Goal: Information Seeking & Learning: Learn about a topic

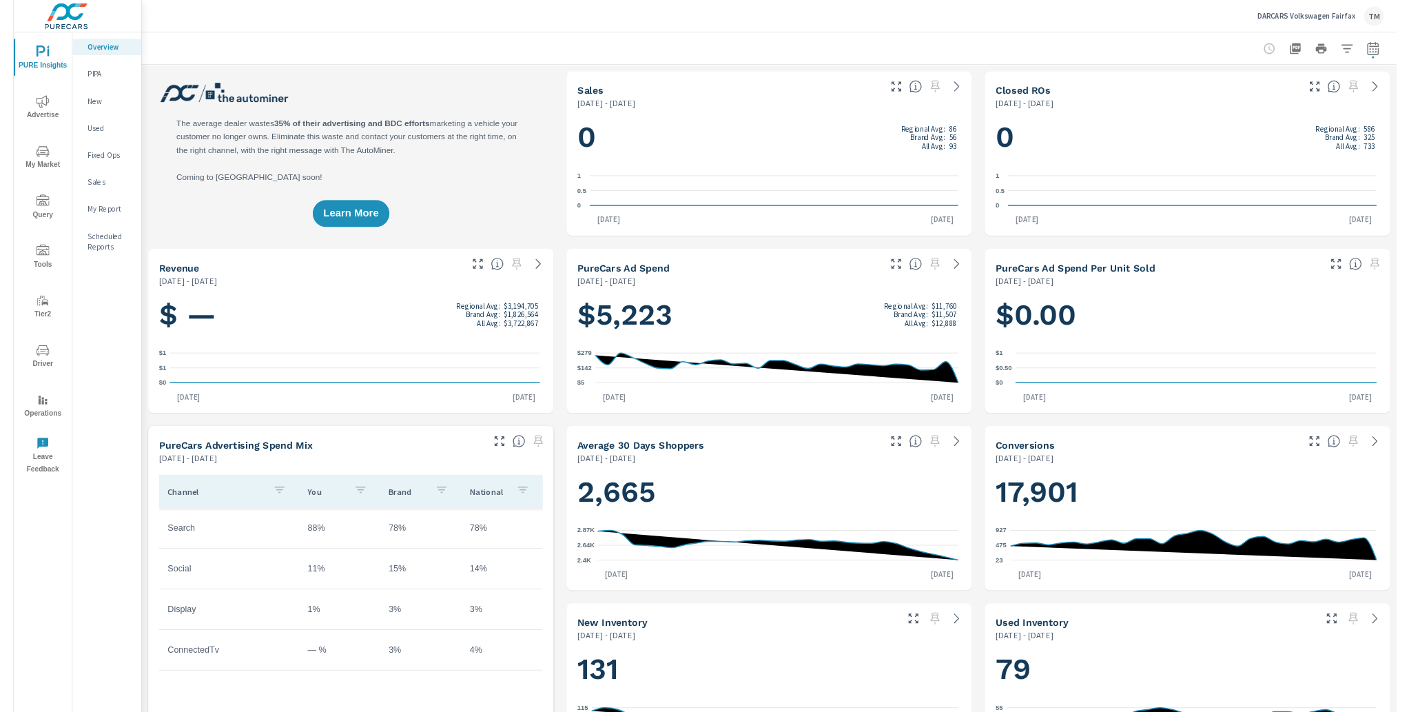
scroll to position [1, 0]
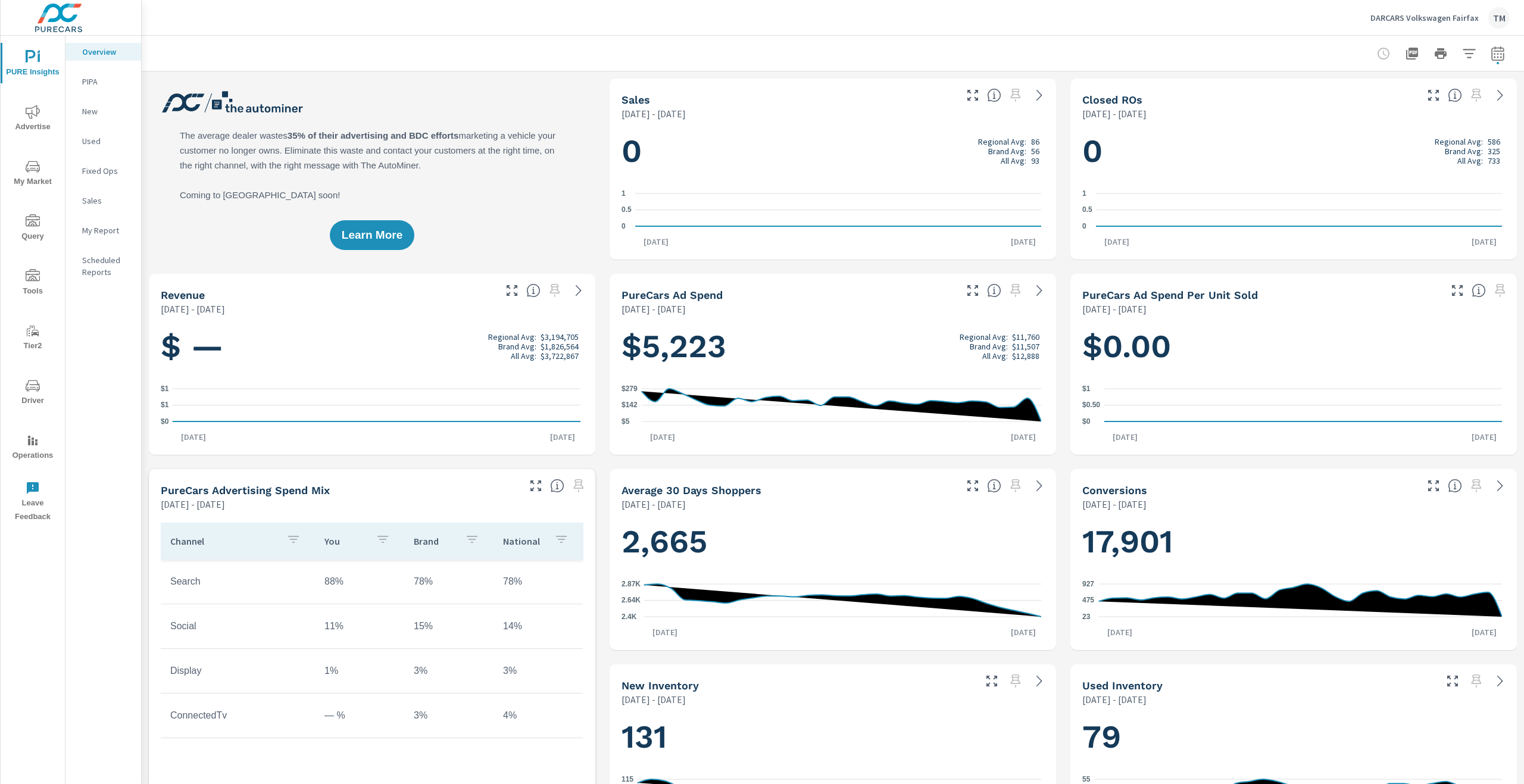
click at [39, 116] on span "Advertise" at bounding box center [33, 119] width 57 height 29
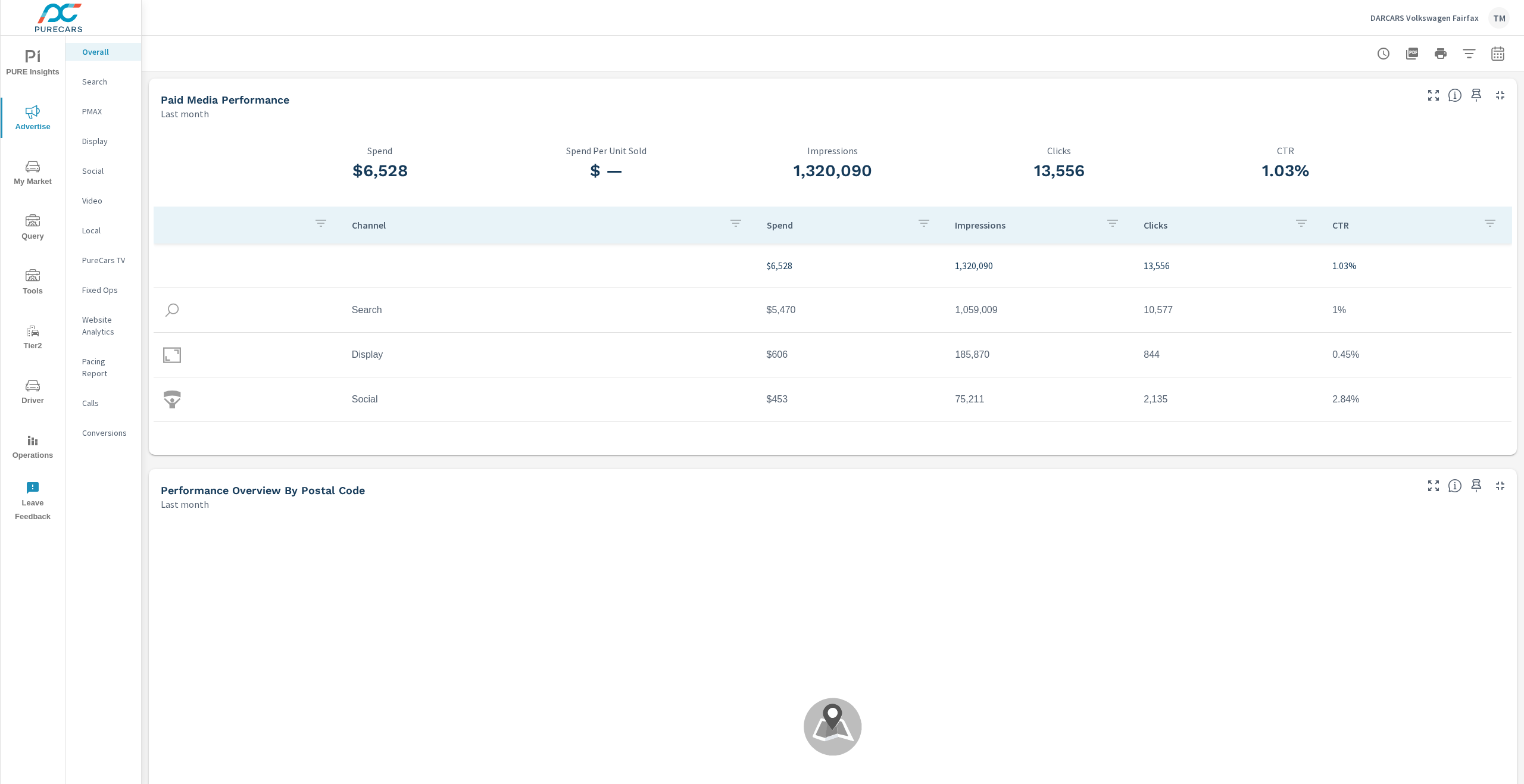
click at [1491, 54] on icon "button" at bounding box center [1498, 54] width 15 height 15
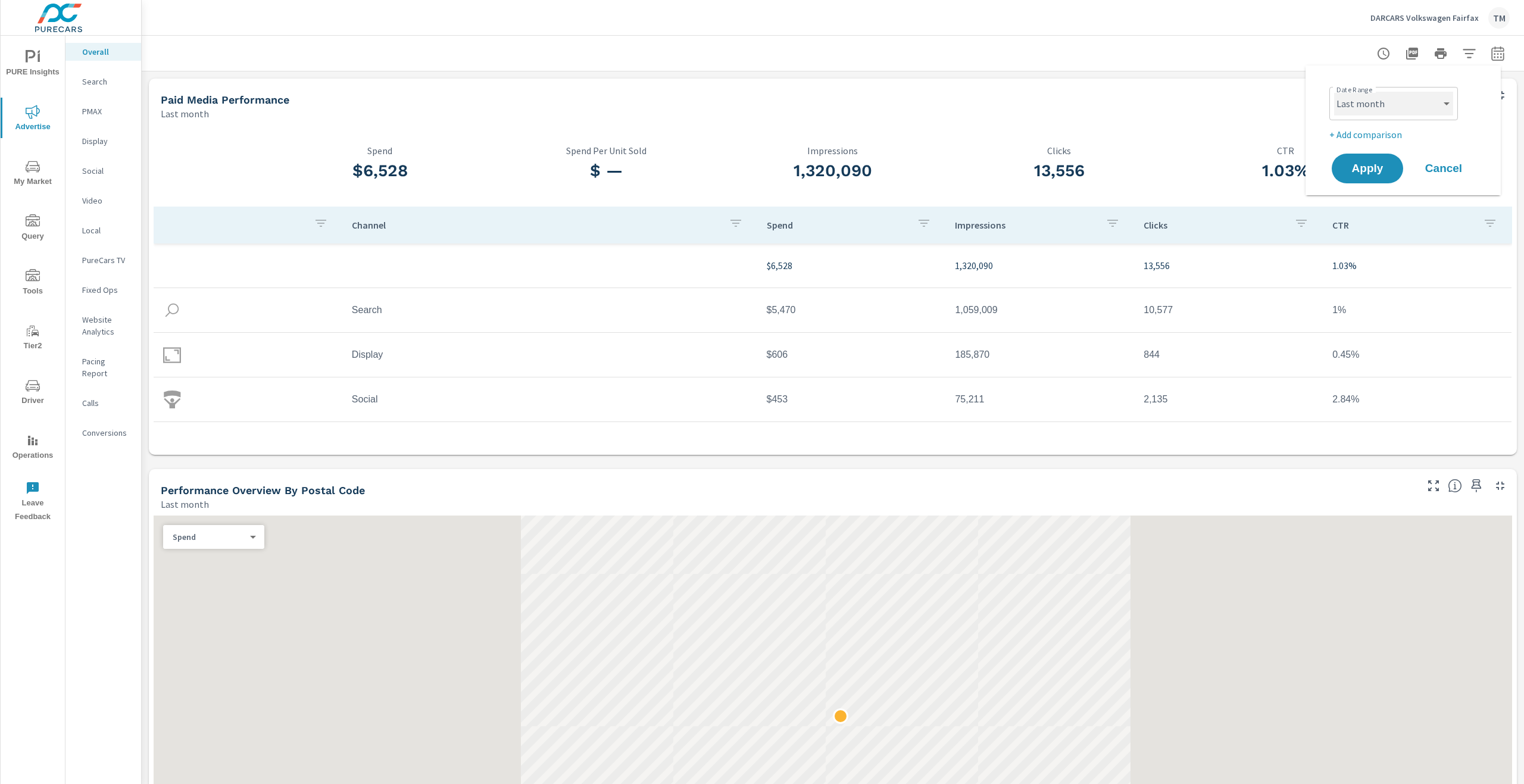
click at [1423, 111] on select "Custom Yesterday Last week Last 7 days Last 14 days Last 30 days Last 45 days L…" at bounding box center [1394, 104] width 119 height 24
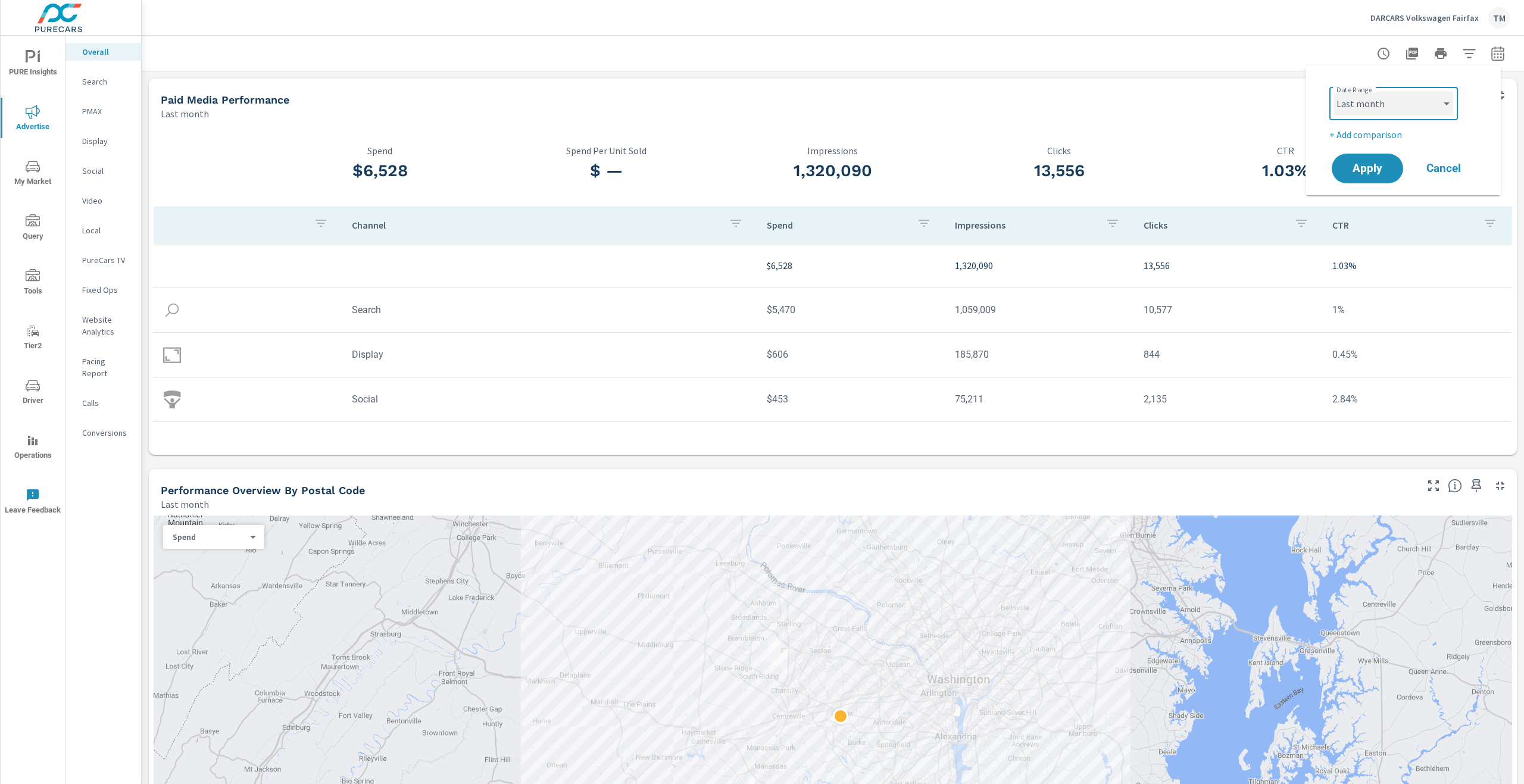
click at [1335, 92] on select "Custom Yesterday Last week Last 7 days Last 14 days Last 30 days Last 45 days L…" at bounding box center [1394, 104] width 119 height 24
click at [1379, 156] on input "07/01/2025" at bounding box center [1362, 149] width 67 height 24
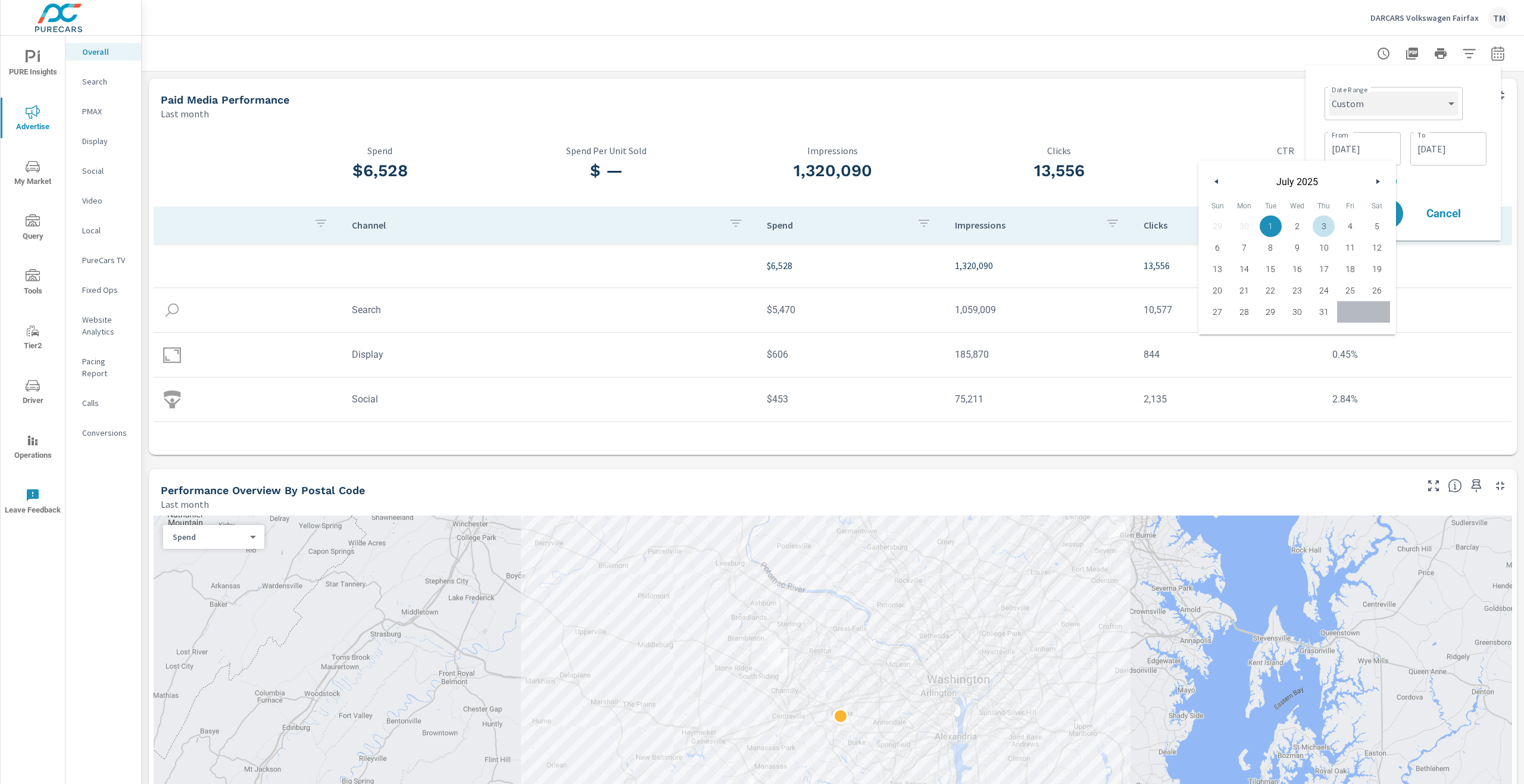
click at [1445, 98] on select "Custom Yesterday Last week Last 7 days Last 14 days Last 30 days Last 45 days L…" at bounding box center [1394, 104] width 129 height 24
click at [1330, 92] on select "Custom Yesterday Last week Last 7 days Last 14 days Last 30 days Last 45 days L…" at bounding box center [1394, 104] width 129 height 24
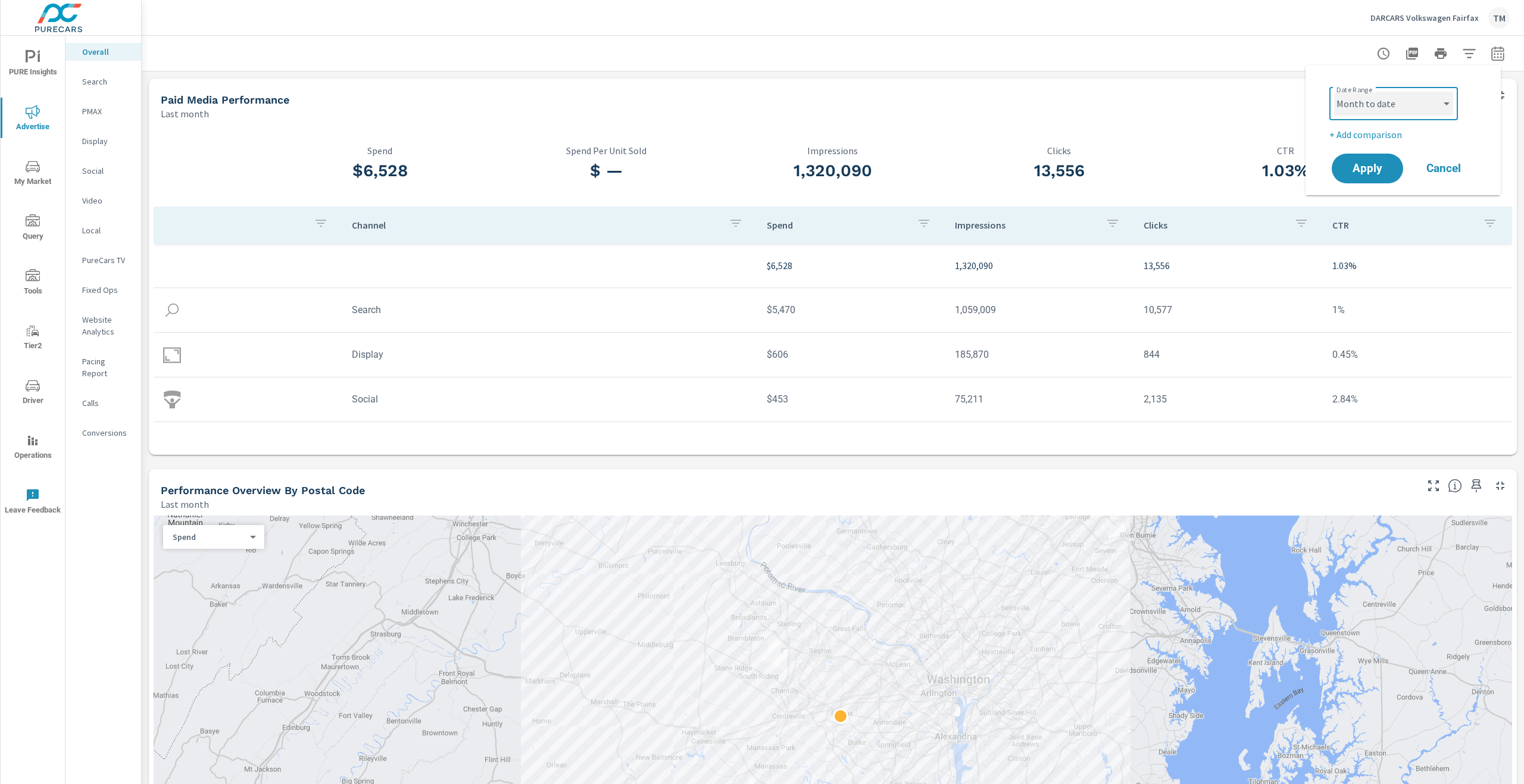
click at [1424, 104] on select "Custom Yesterday Last week Last 7 days Last 14 days Last 30 days Last 45 days L…" at bounding box center [1394, 104] width 119 height 24
click at [1335, 92] on select "Custom Yesterday Last week Last 7 days Last 14 days Last 30 days Last 45 days L…" at bounding box center [1394, 104] width 119 height 24
select select "custom"
click at [1375, 152] on input "08/01/2025" at bounding box center [1362, 149] width 67 height 24
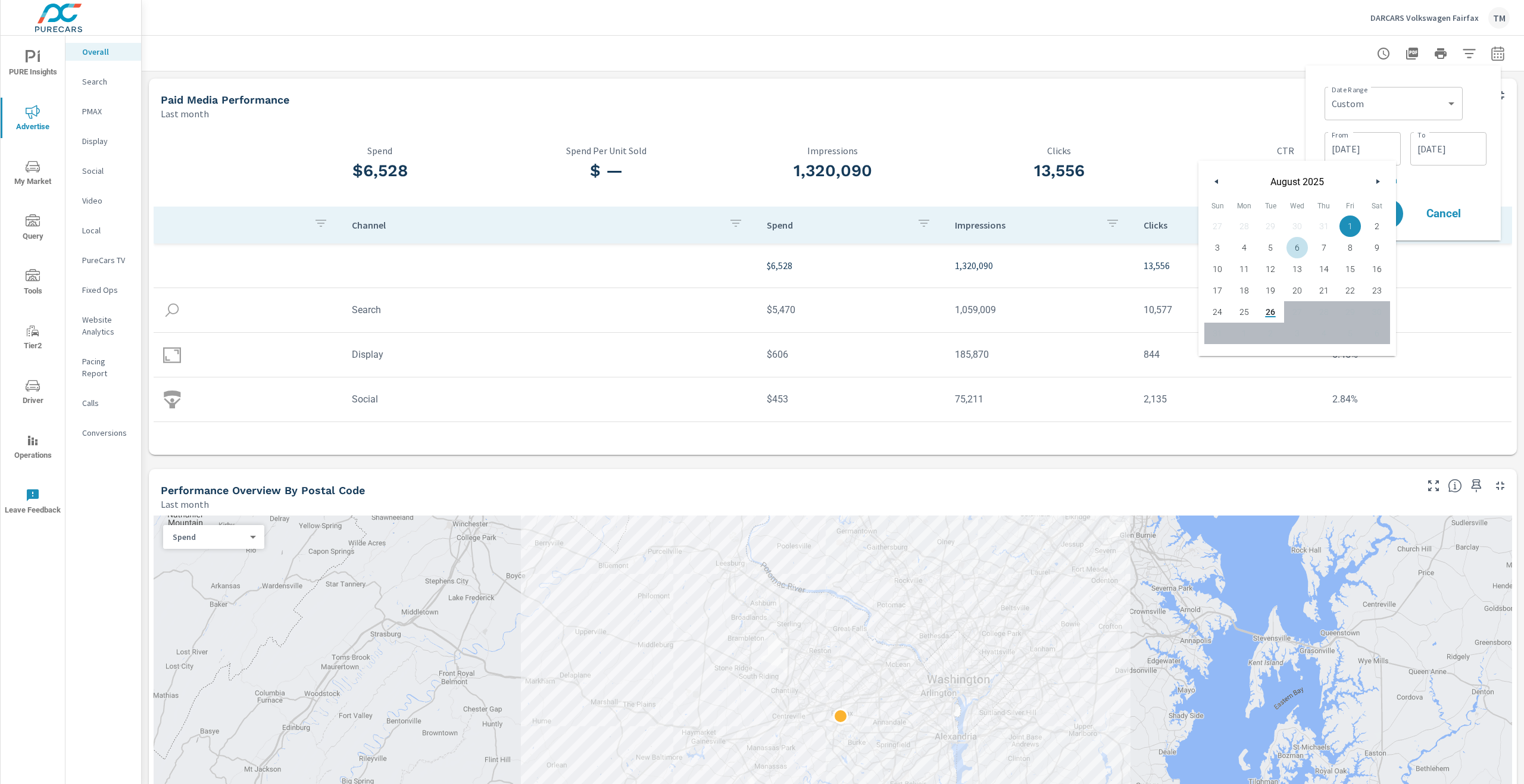
click at [1305, 250] on span "6" at bounding box center [1298, 248] width 27 height 16
type input "[DATE]"
click at [1450, 158] on input "[DATE]" at bounding box center [1448, 149] width 67 height 24
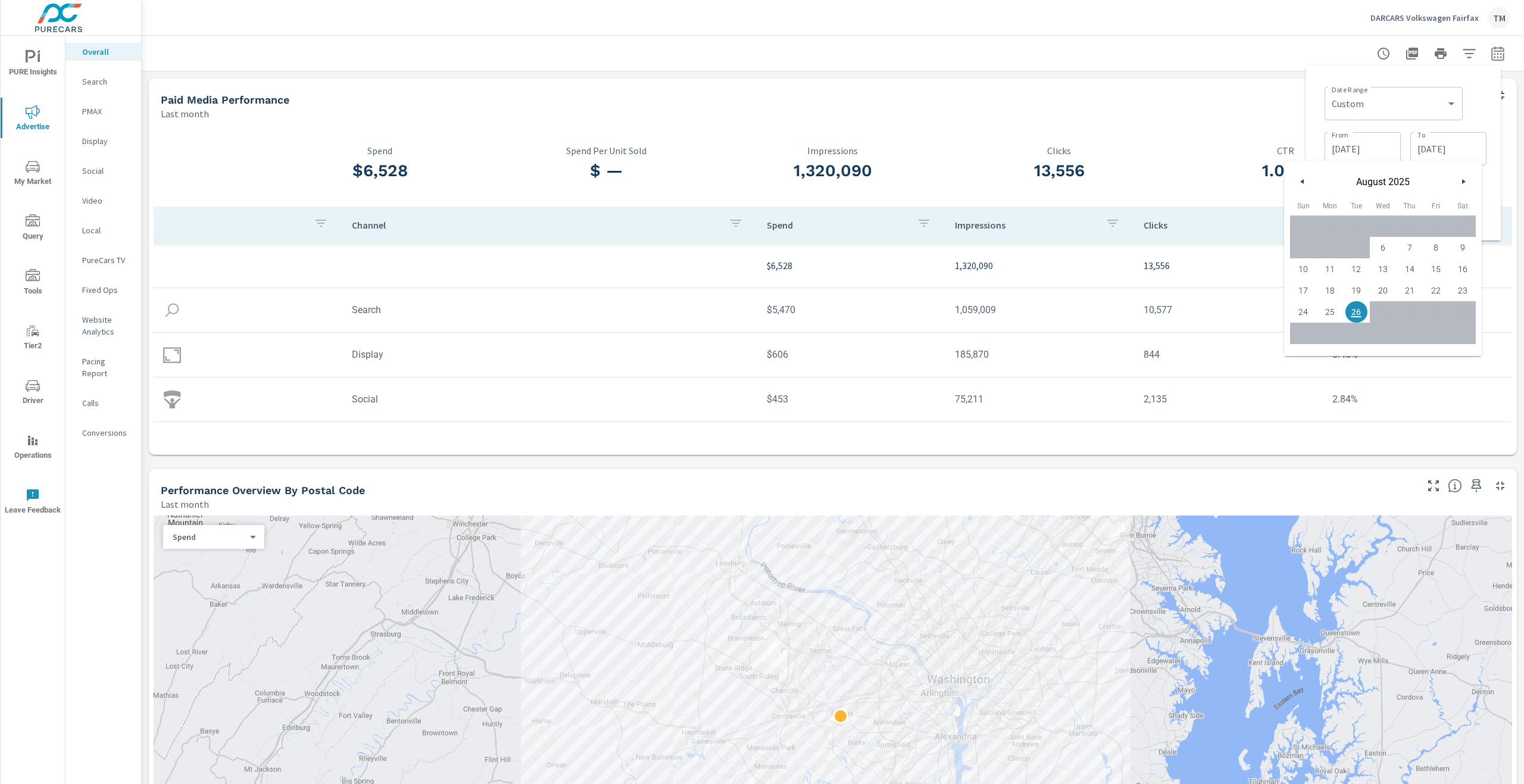
click at [1337, 307] on span "25" at bounding box center [1330, 312] width 27 height 16
type input "[DATE]"
click at [1484, 117] on div "Date Range Custom [DATE] Last week Last 7 days Last 14 days Last 30 days Last 4…" at bounding box center [1406, 102] width 162 height 41
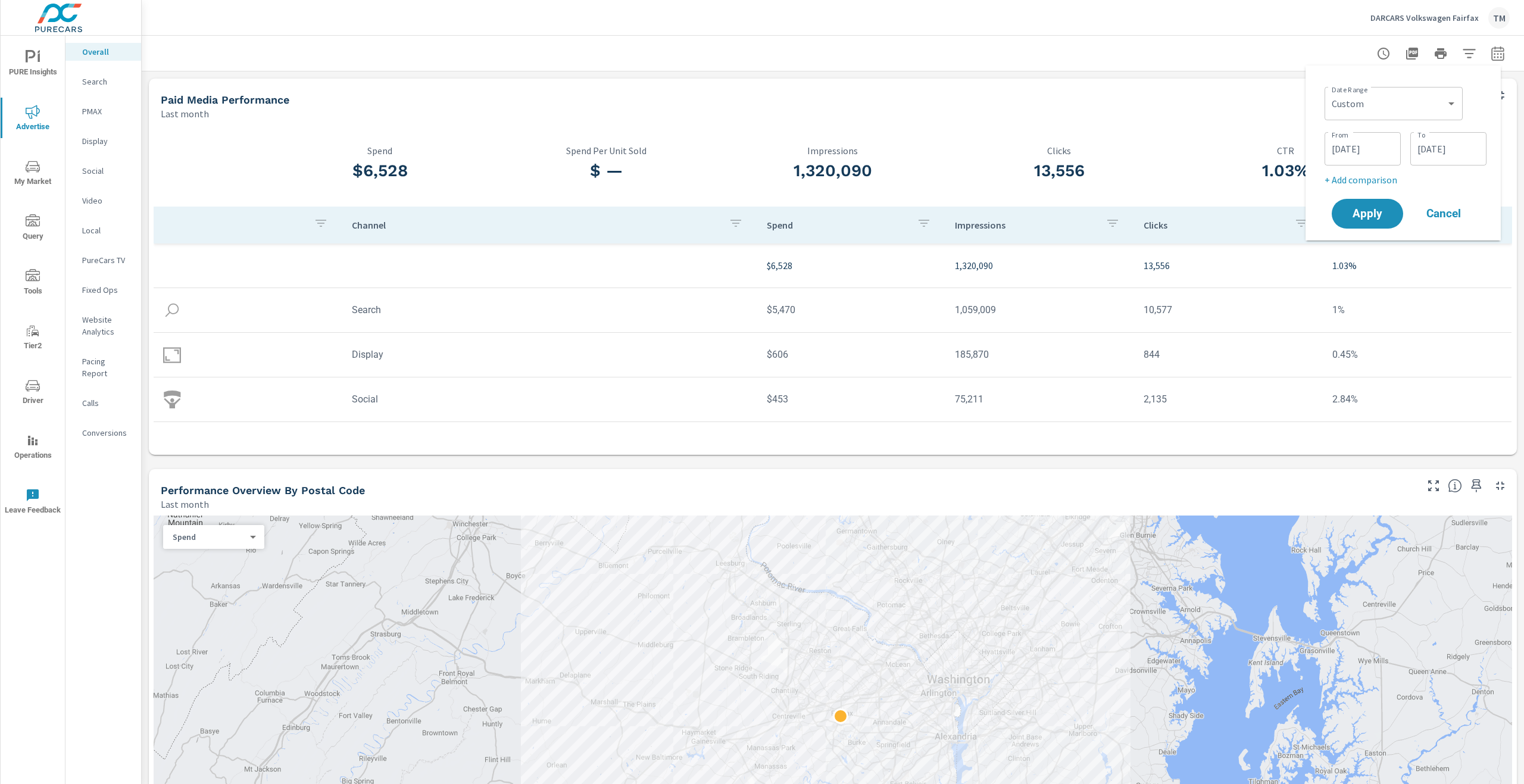
drag, startPoint x: 1370, startPoint y: 221, endPoint x: 1369, endPoint y: 184, distance: 37.0
click at [1369, 187] on div "Date Range Custom Yesterday Last week Last 7 days Last 14 days Last 30 days Las…" at bounding box center [1404, 153] width 176 height 156
click at [1369, 183] on p "+ Add comparison" at bounding box center [1406, 180] width 162 height 15
click at [1380, 200] on select "Custom Previous period Previous month Previous year" at bounding box center [1394, 201] width 129 height 24
click at [1330, 189] on select "Custom Previous period Previous month Previous year" at bounding box center [1394, 201] width 129 height 24
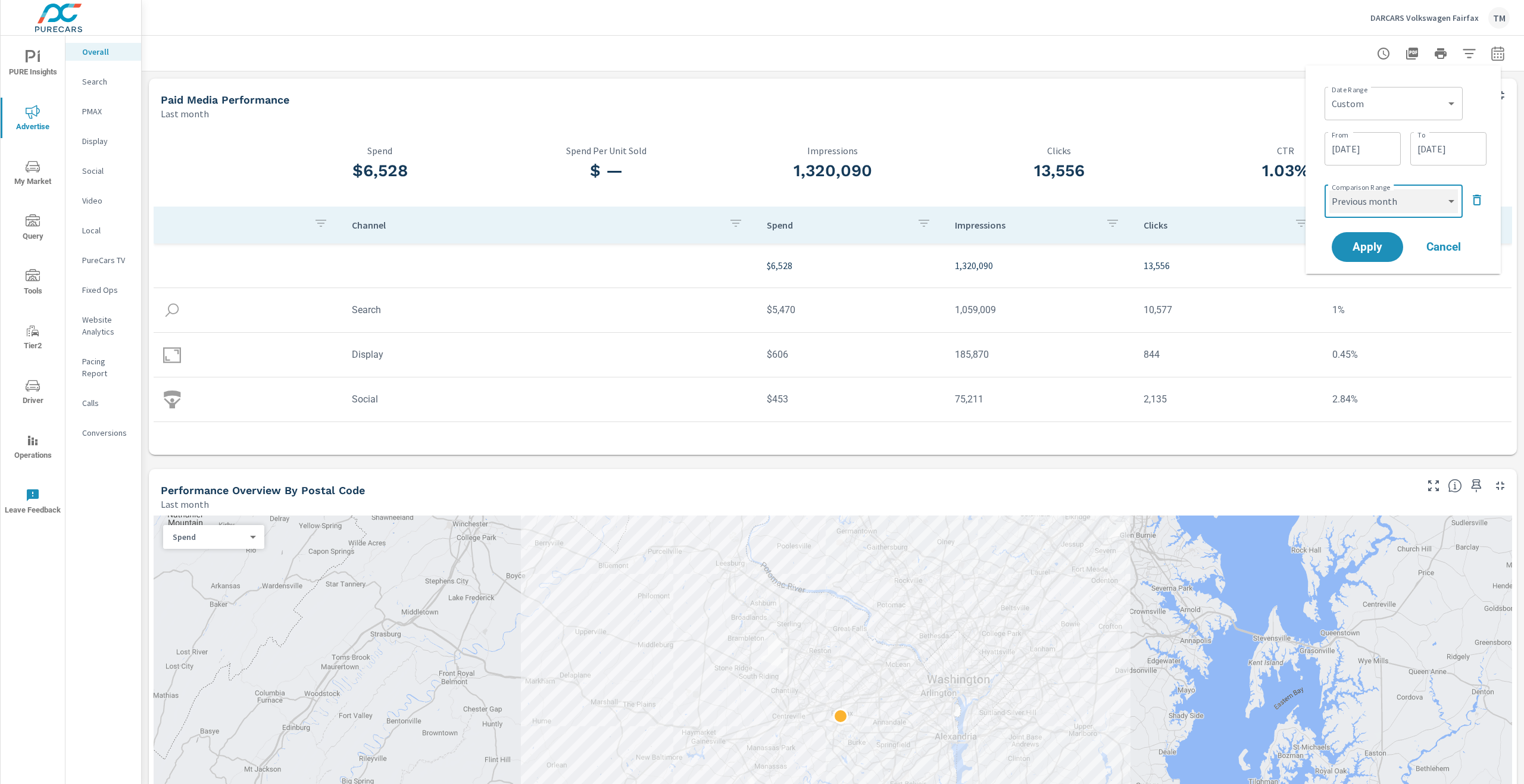
click at [1380, 205] on select "Custom Previous period Previous month Previous year" at bounding box center [1394, 201] width 129 height 24
click at [1330, 189] on select "Custom Previous period Previous month Previous year" at bounding box center [1394, 201] width 129 height 24
select select "custom"
click at [1373, 244] on input "07/06/2025" at bounding box center [1362, 247] width 67 height 24
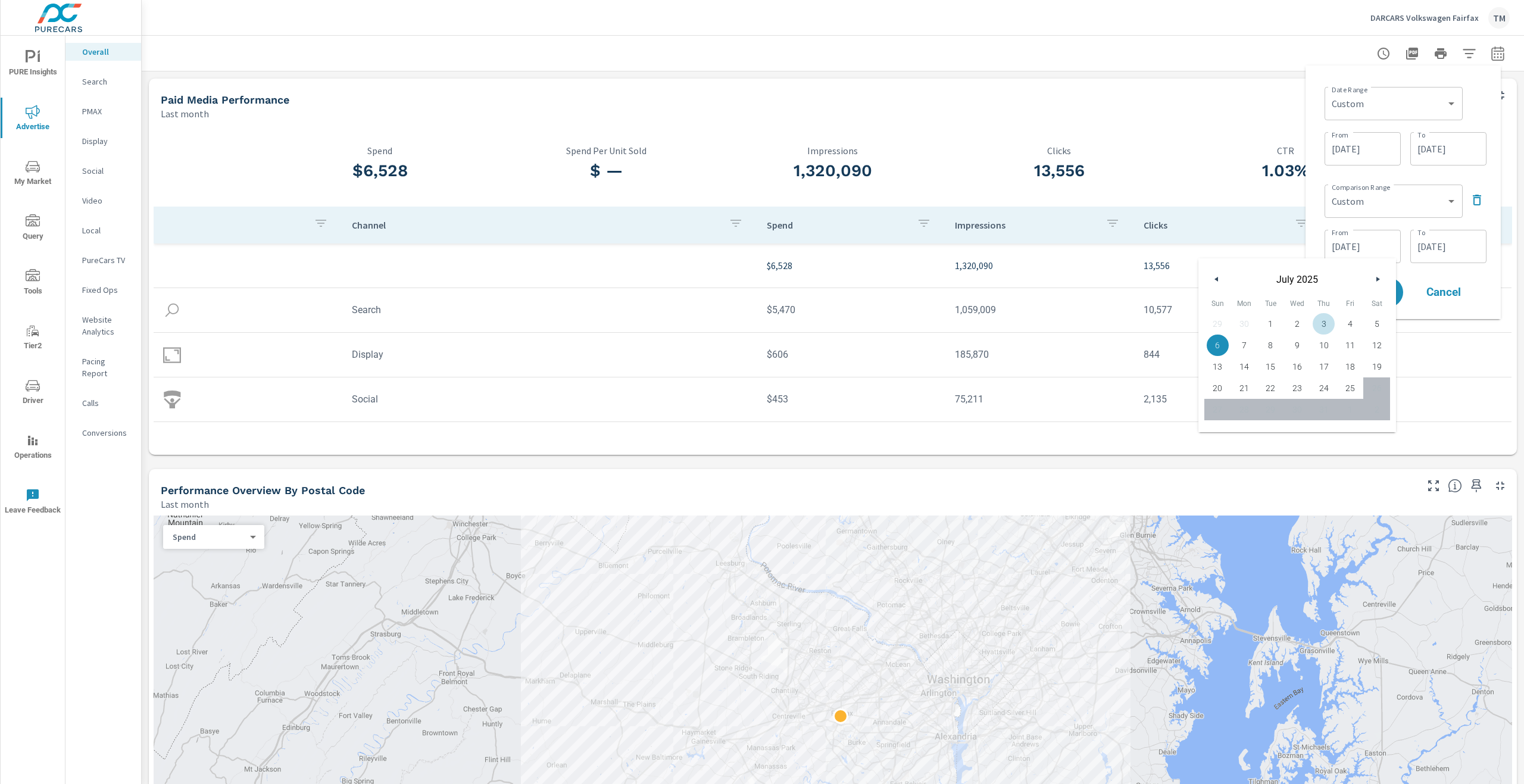
click at [1390, 164] on div "08/06/2025 From" at bounding box center [1363, 149] width 76 height 34
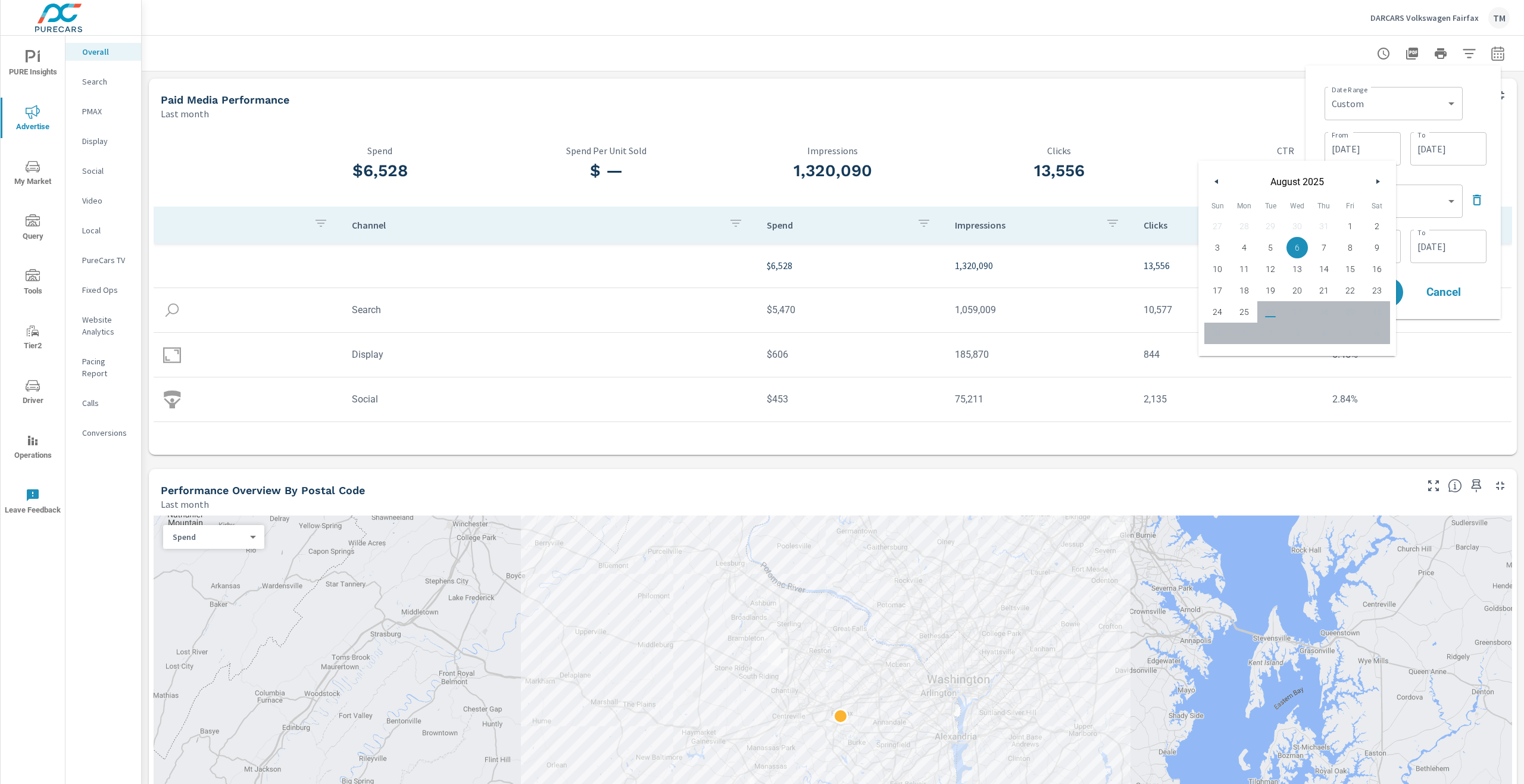
click at [1400, 245] on div "07/06/2025 From" at bounding box center [1363, 246] width 76 height 34
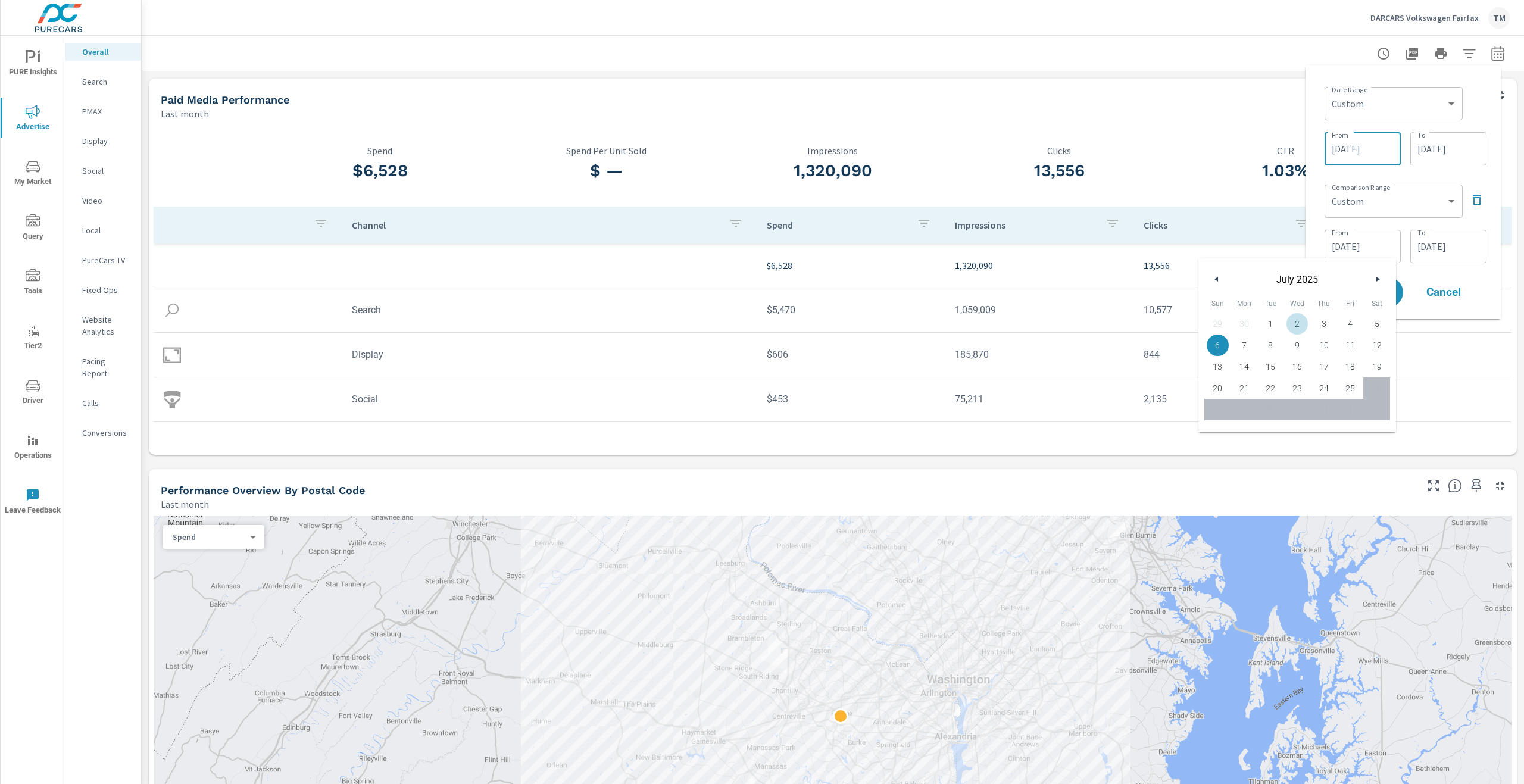
click at [1385, 155] on input "[DATE]" at bounding box center [1362, 149] width 67 height 24
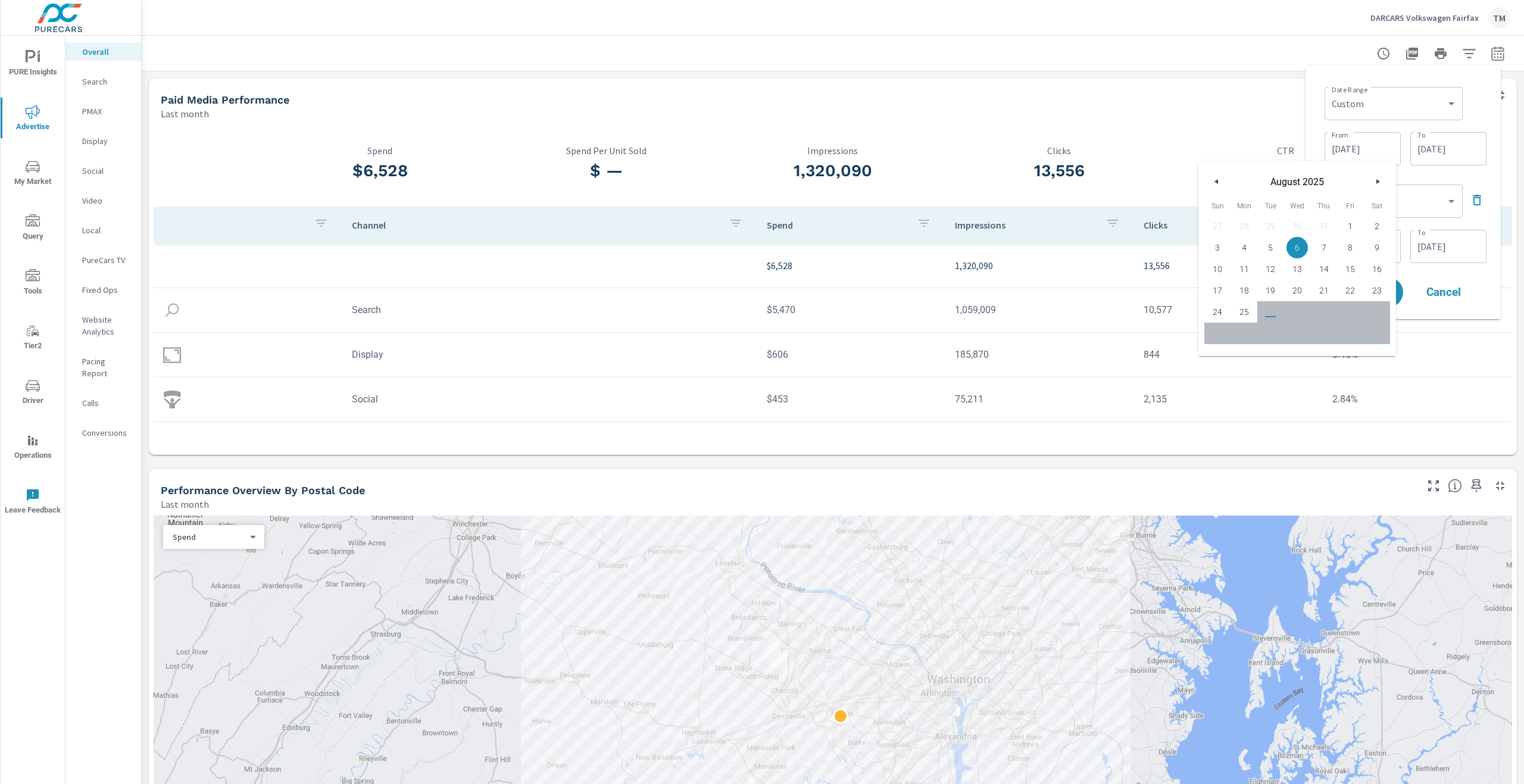
click at [1461, 222] on div "Comparison Range Custom Previous period Previous month Previous year ​ From 07/…" at bounding box center [1406, 222] width 162 height 85
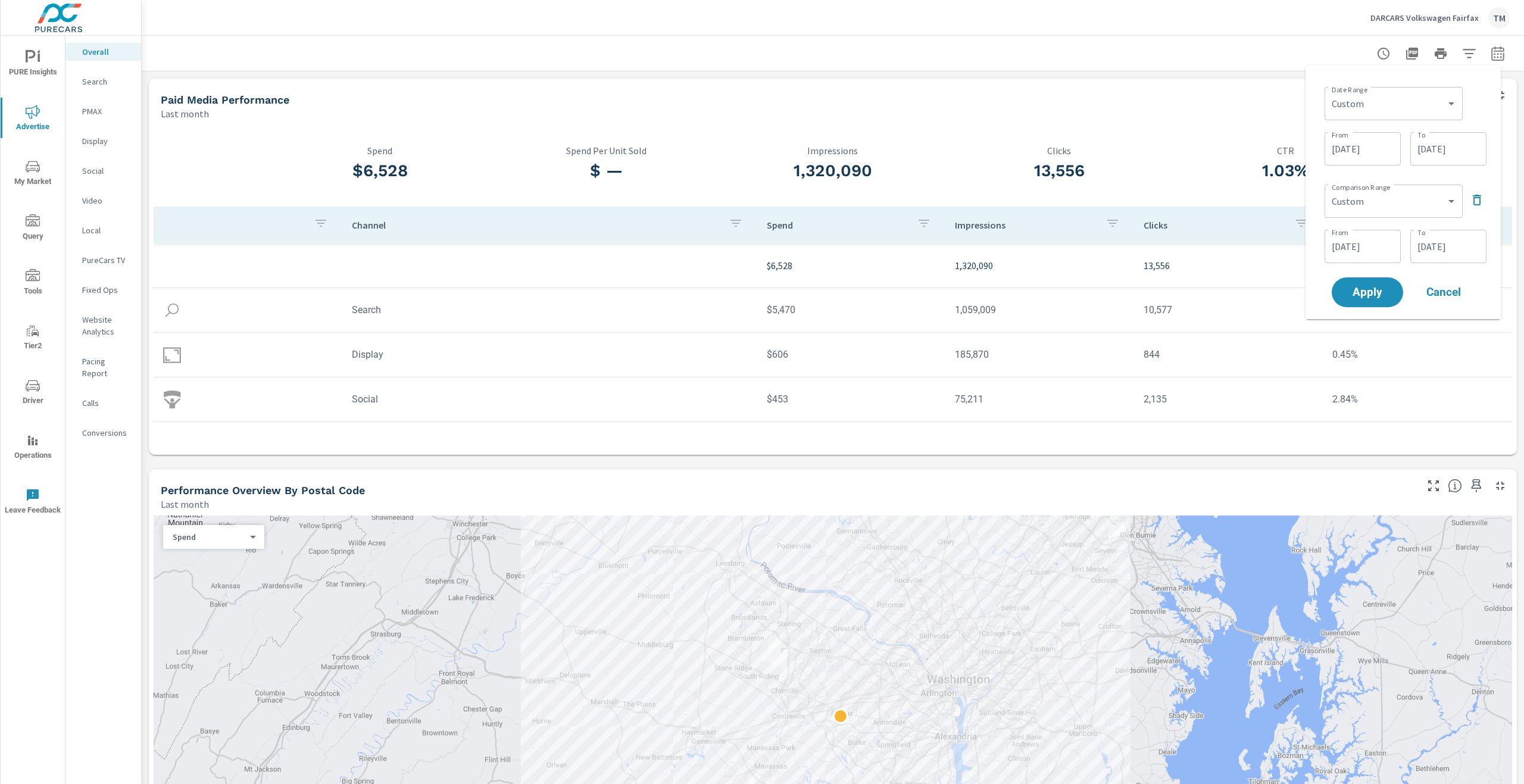
click at [1379, 246] on input "07/06/2025" at bounding box center [1362, 247] width 67 height 24
click at [1295, 325] on span "2" at bounding box center [1298, 324] width 27 height 16
type input "[DATE]"
click at [1439, 140] on input "[DATE]" at bounding box center [1448, 149] width 67 height 24
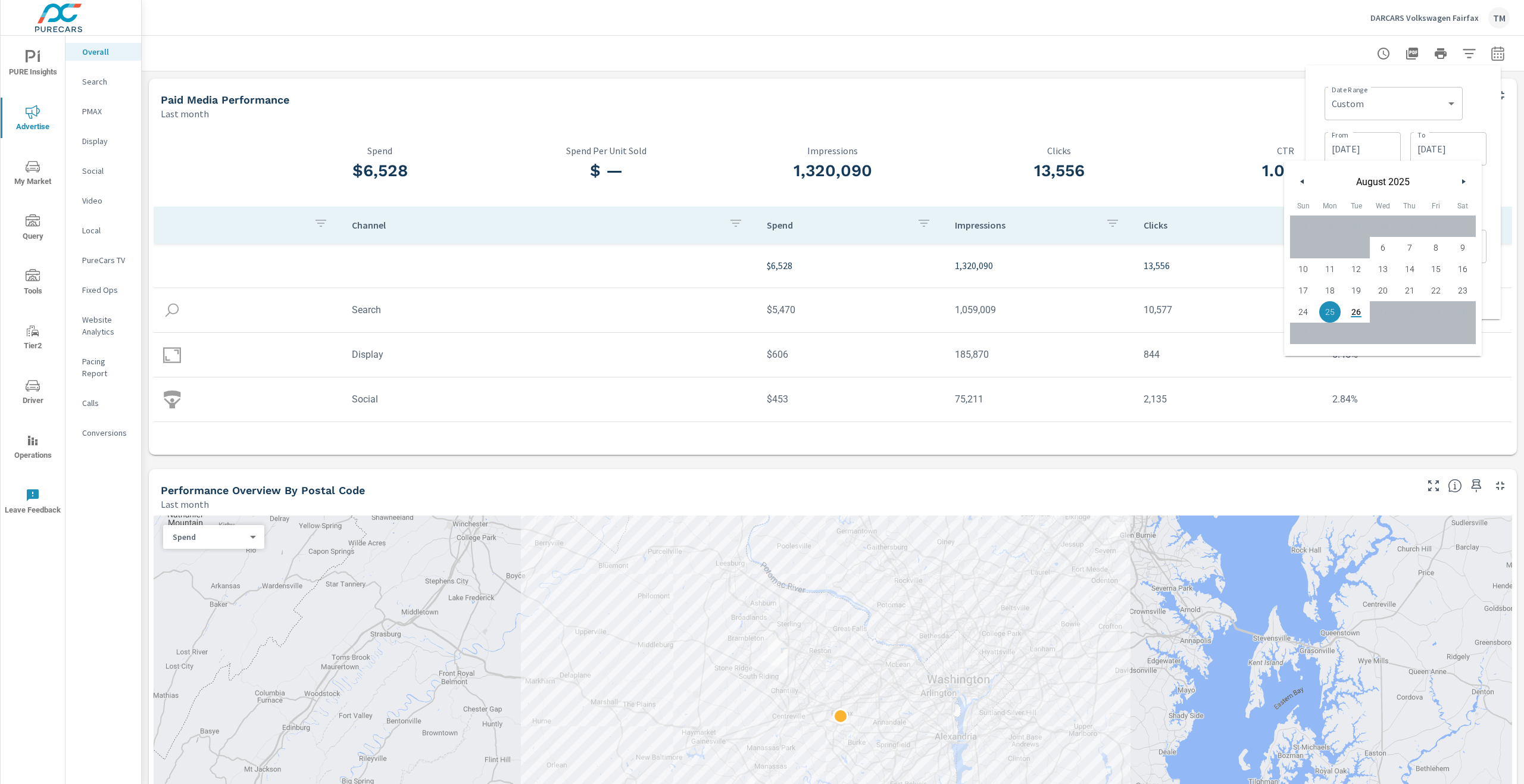
click at [1373, 142] on input "[DATE]" at bounding box center [1362, 149] width 67 height 24
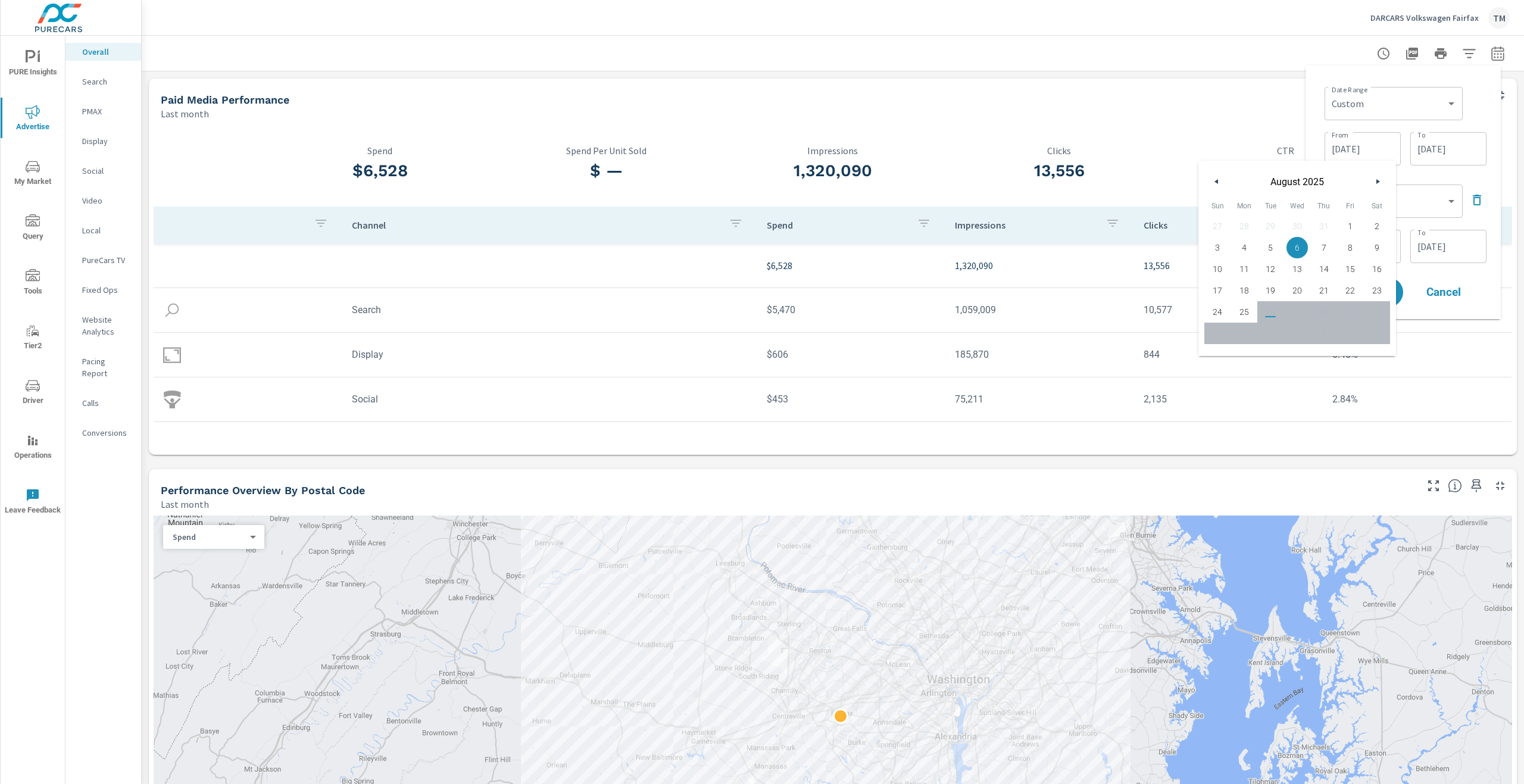
click at [1465, 145] on input "[DATE]" at bounding box center [1448, 149] width 67 height 24
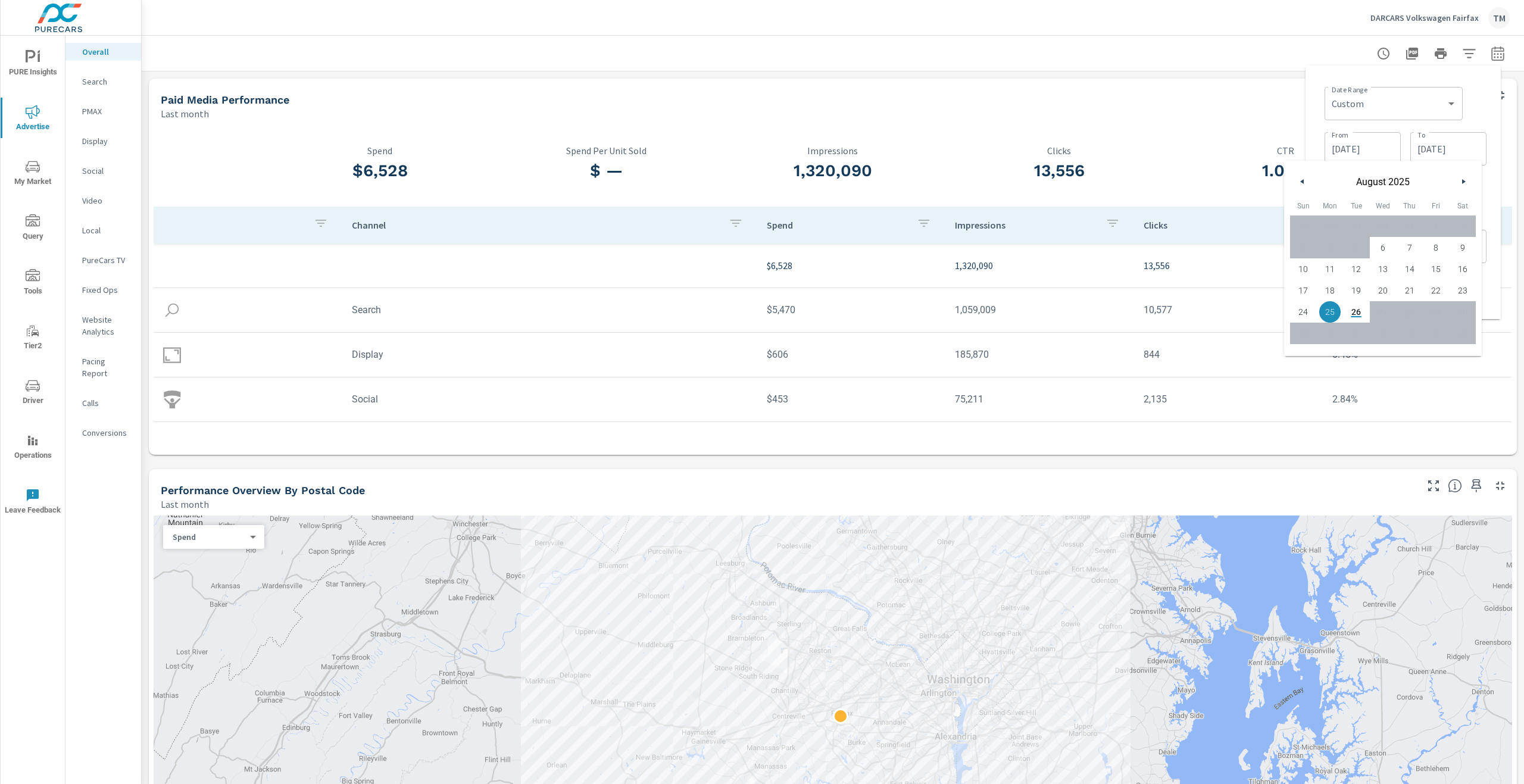
click at [1489, 112] on div "Date Range Custom Yesterday Last week Last 7 days Last 14 days Last 30 days Las…" at bounding box center [1404, 193] width 176 height 235
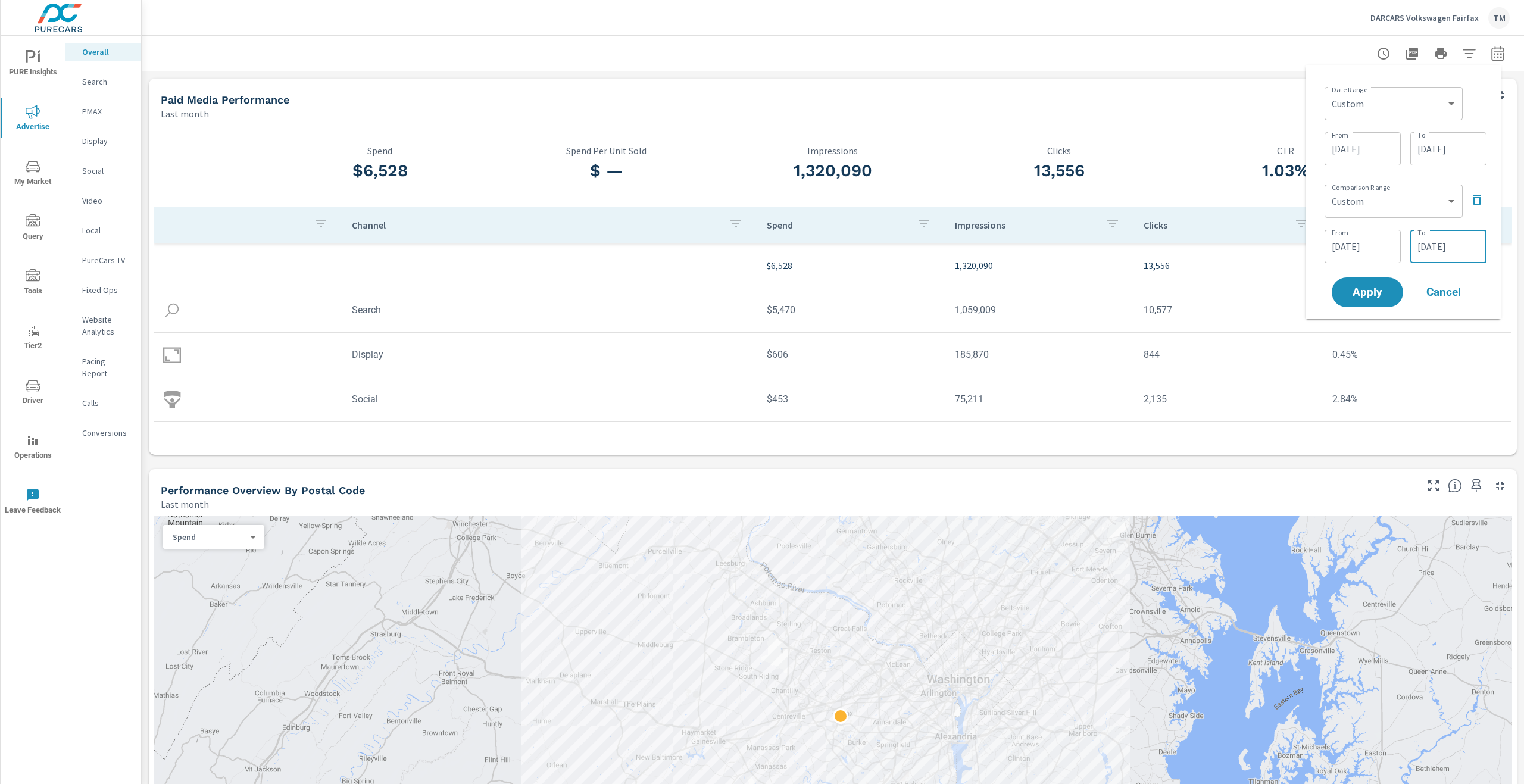
click at [1444, 244] on input "07/25/2025" at bounding box center [1448, 247] width 67 height 24
click at [1335, 389] on span "21" at bounding box center [1330, 388] width 27 height 16
type input "[DATE]"
click at [1464, 222] on div "Comparison Range Custom Previous period Previous month Previous year ​ From [DA…" at bounding box center [1406, 222] width 162 height 85
click at [1368, 295] on span "Apply" at bounding box center [1368, 292] width 49 height 11
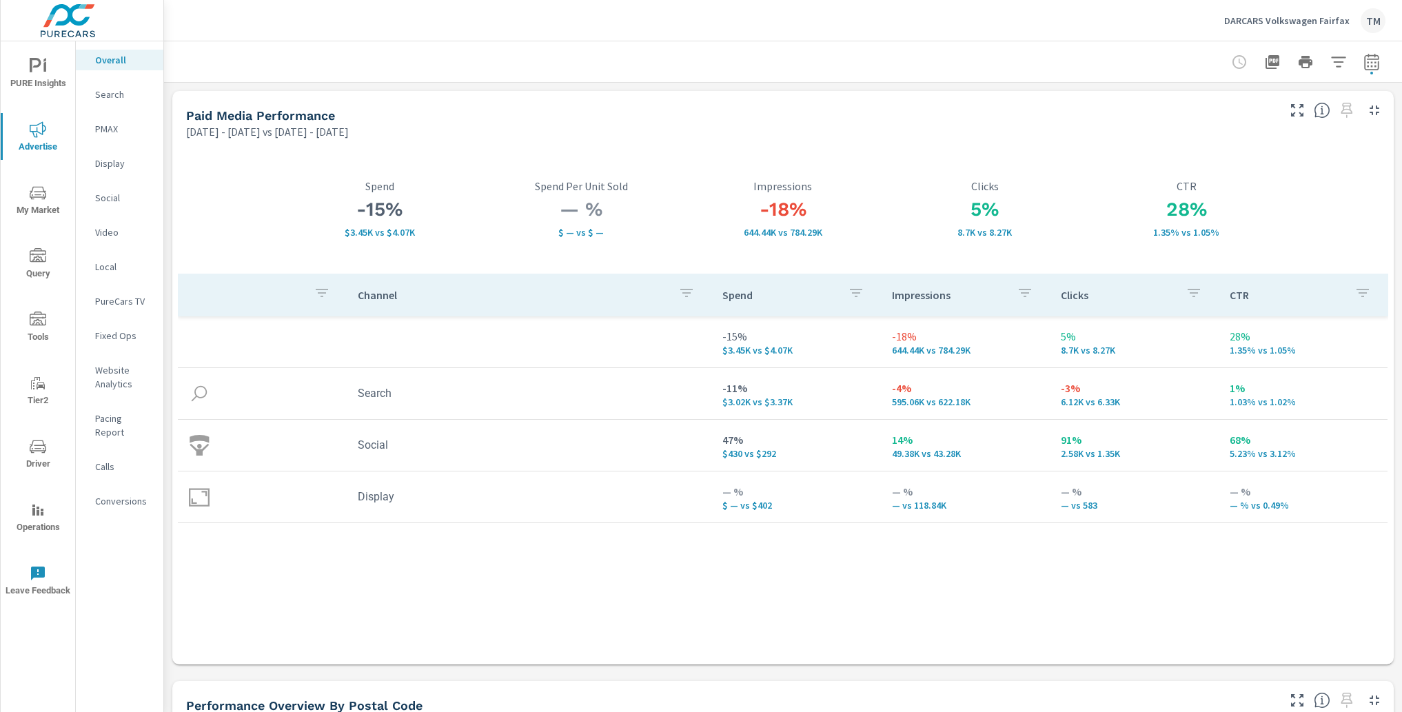
click at [1130, 126] on div "[DATE] - [DATE] vs [DATE] - [DATE]" at bounding box center [730, 131] width 1089 height 17
click at [1371, 60] on button "button" at bounding box center [1372, 62] width 28 height 28
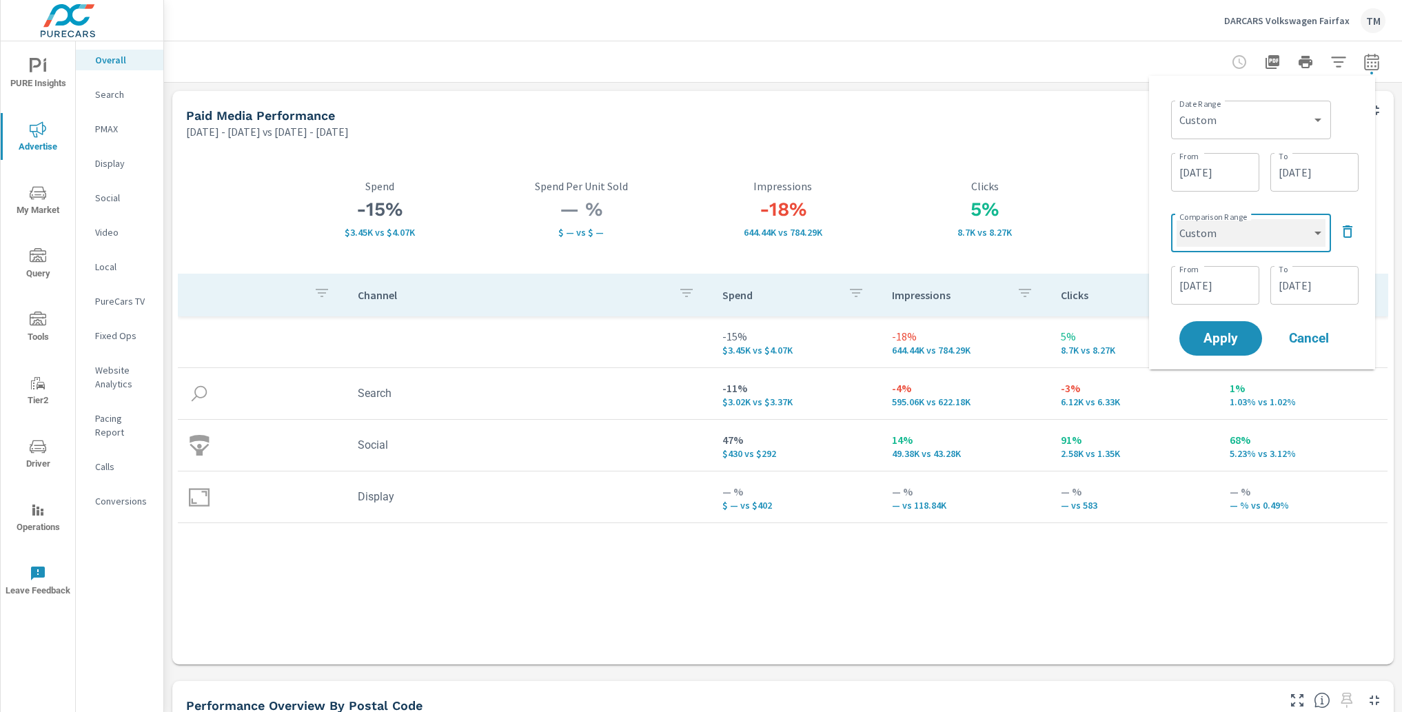
click at [1246, 238] on select "Custom Previous period Previous month Previous year" at bounding box center [1251, 233] width 149 height 28
click at [1177, 219] on select "Custom Previous period Previous month Previous year" at bounding box center [1251, 233] width 149 height 28
select select "Previous year"
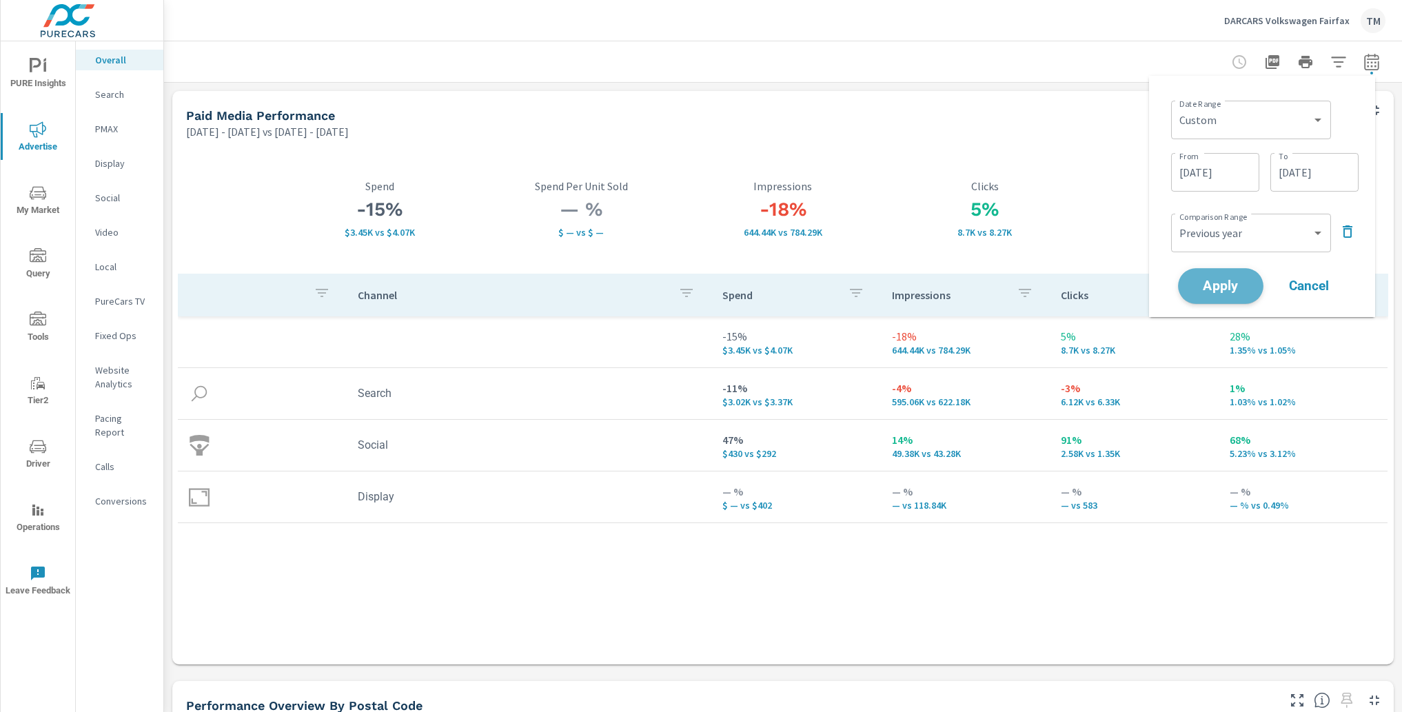
click at [1205, 299] on button "Apply" at bounding box center [1220, 286] width 85 height 36
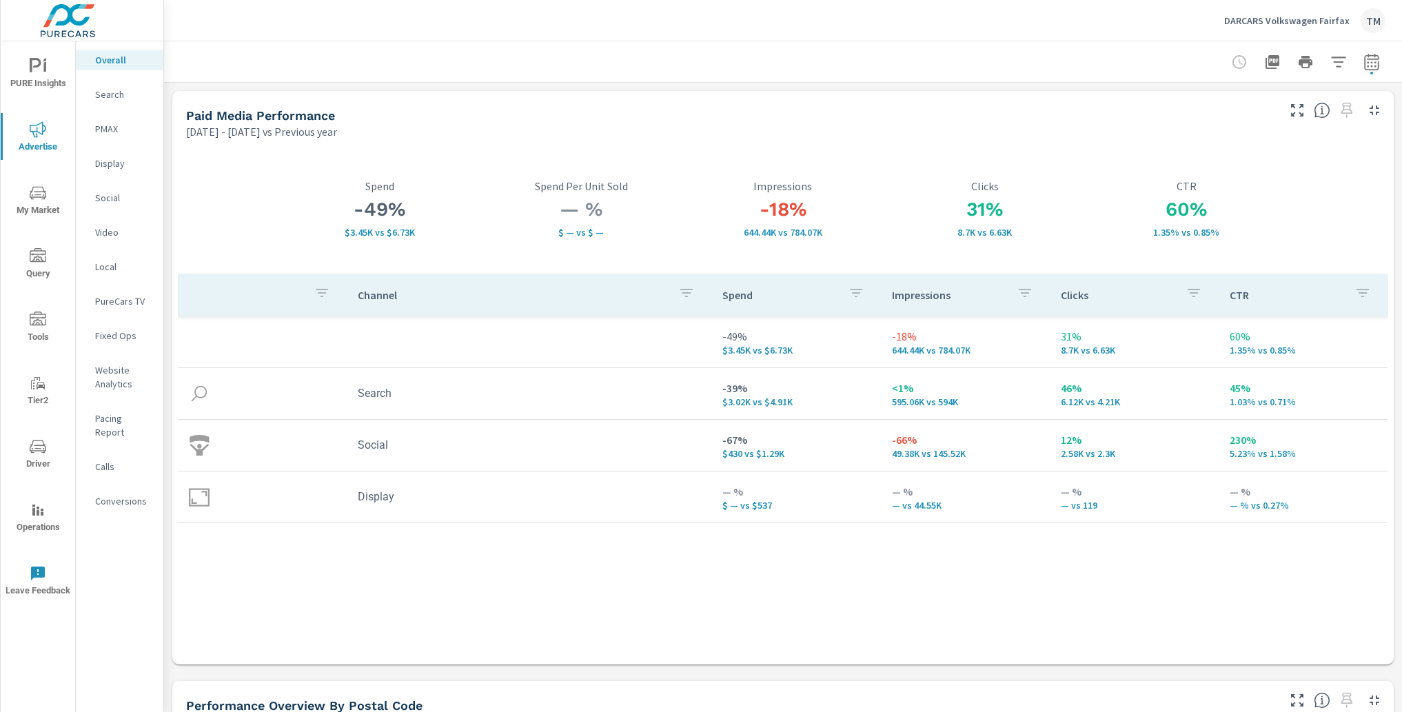
click at [883, 143] on div "-49% $3.45K vs $6.73K Spend — % $ — vs $ — Spend Per Unit Sold -18% 644.44K vs …" at bounding box center [782, 401] width 1221 height 525
click at [638, 103] on div "Paid Media Performance Aug 06, 2025 - Aug 25, 2025 vs Previous year" at bounding box center [726, 115] width 1108 height 49
click at [252, 200] on div at bounding box center [228, 209] width 101 height 129
click at [107, 197] on p "Social" at bounding box center [123, 198] width 57 height 14
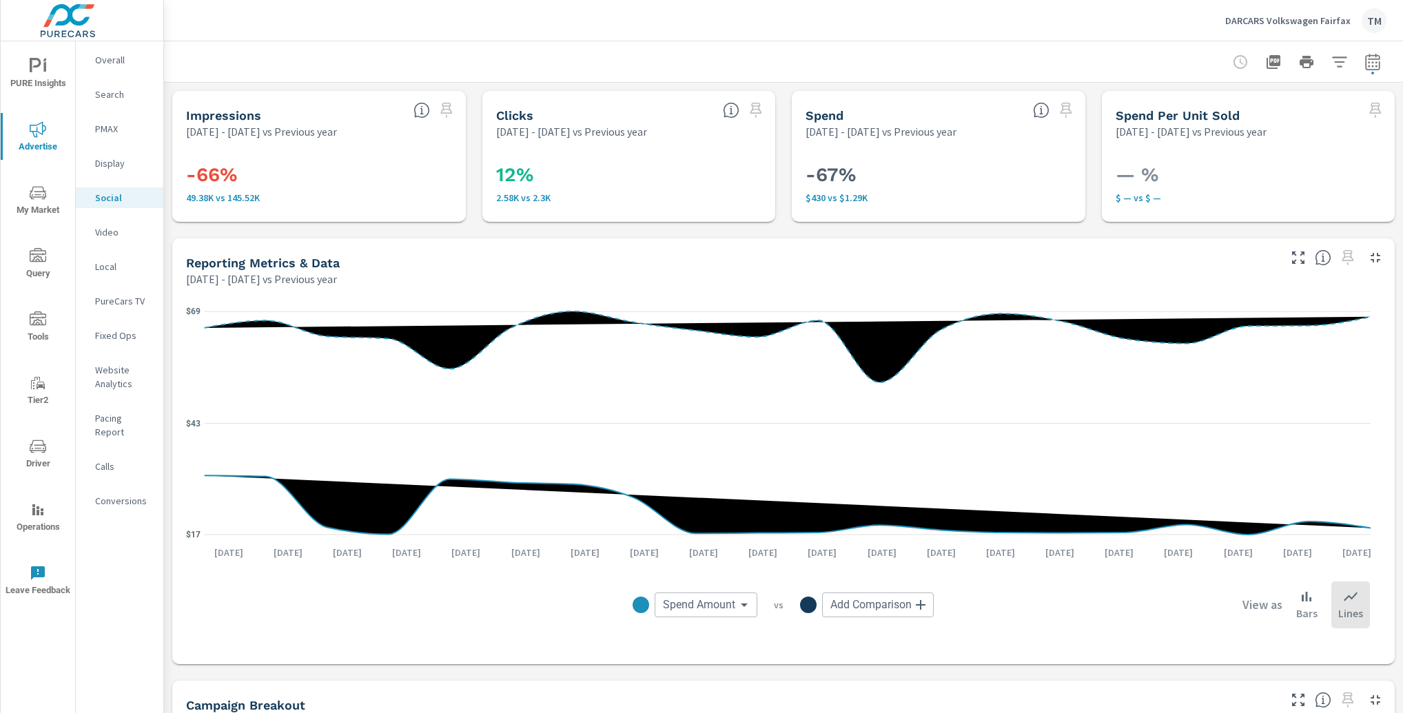
click at [138, 48] on nav "Overall Search PMAX Display Social Video Local PureCars TV Fixed Ops Website An…" at bounding box center [120, 285] width 88 height 489
click at [120, 54] on p "Overall" at bounding box center [123, 60] width 57 height 14
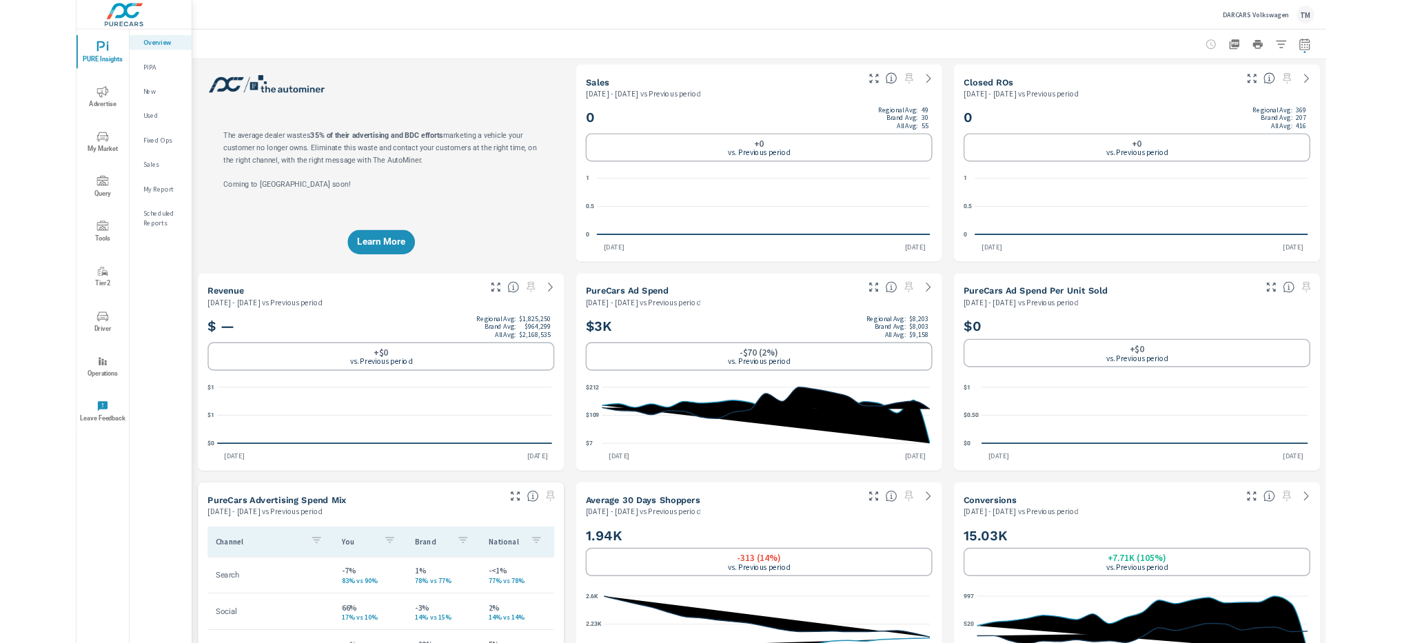
scroll to position [207, 0]
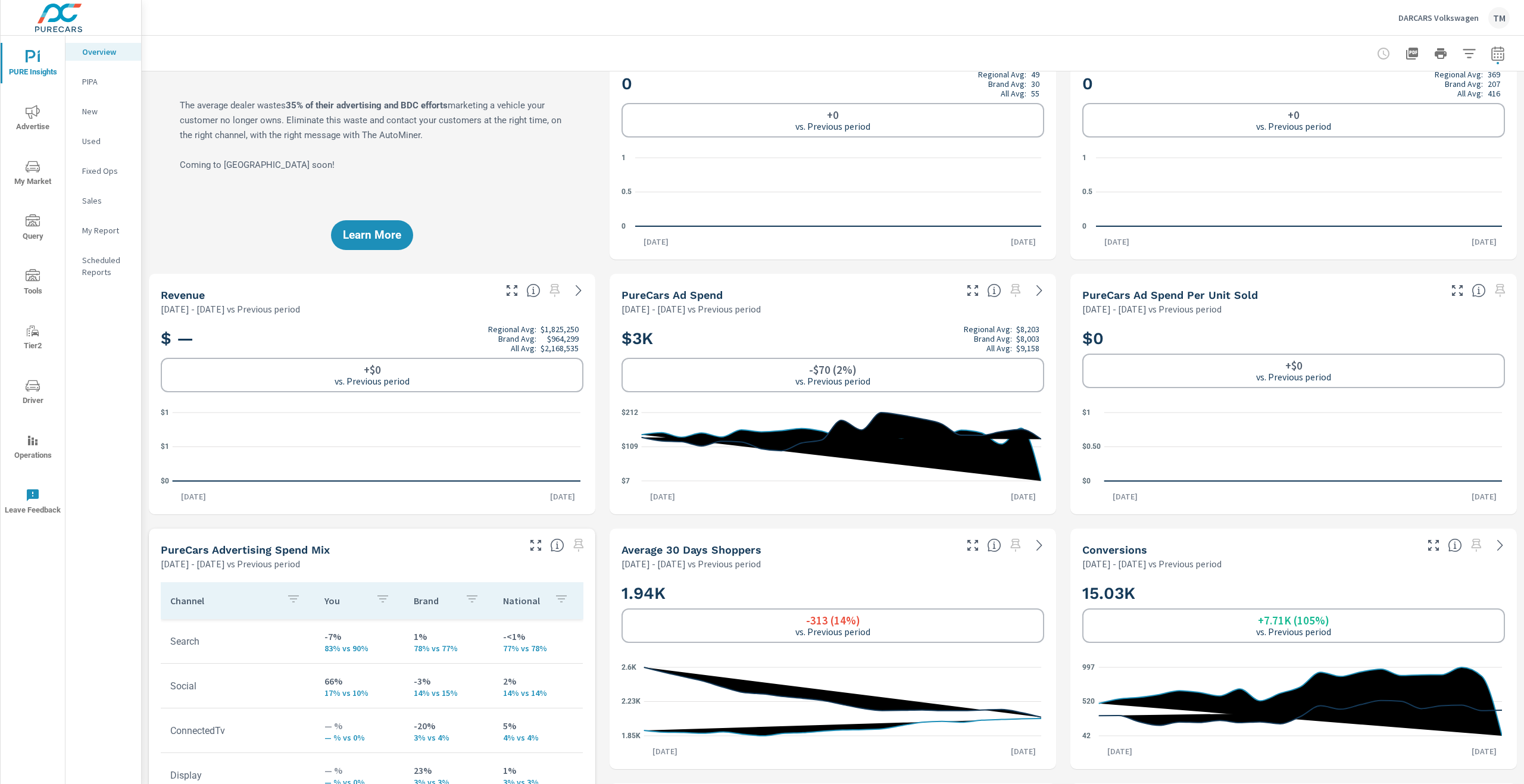
click at [29, 111] on icon "nav menu" at bounding box center [33, 111] width 15 height 15
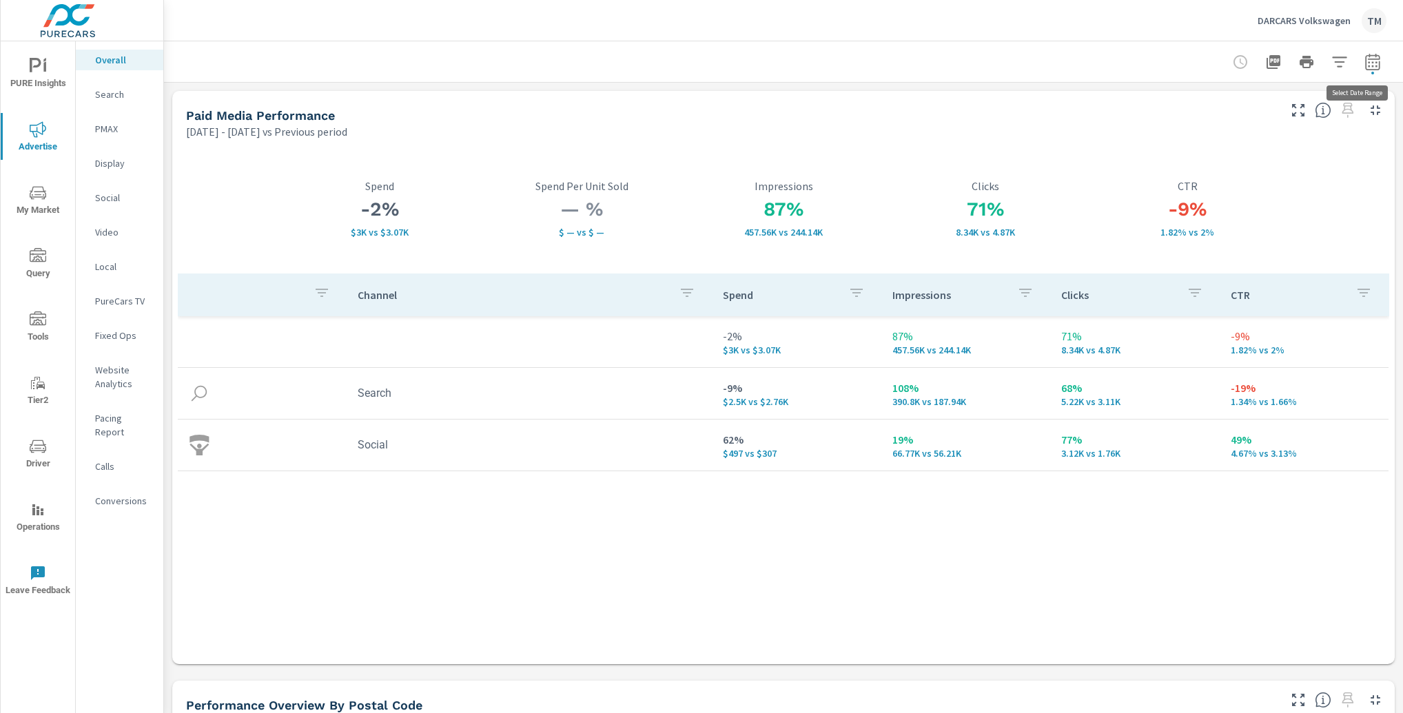
click at [1367, 71] on button "button" at bounding box center [1373, 62] width 28 height 28
select select "Previous period"
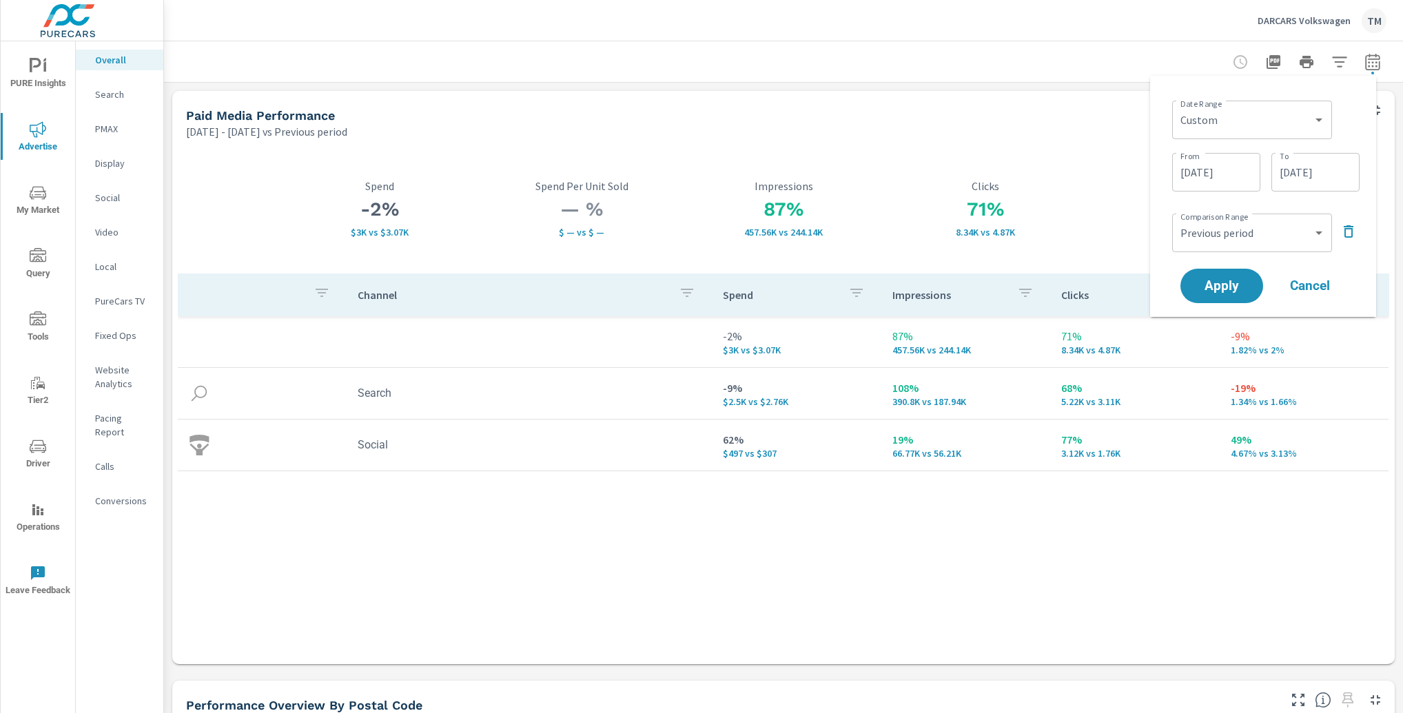
click at [1324, 179] on input "[DATE]" at bounding box center [1315, 173] width 77 height 28
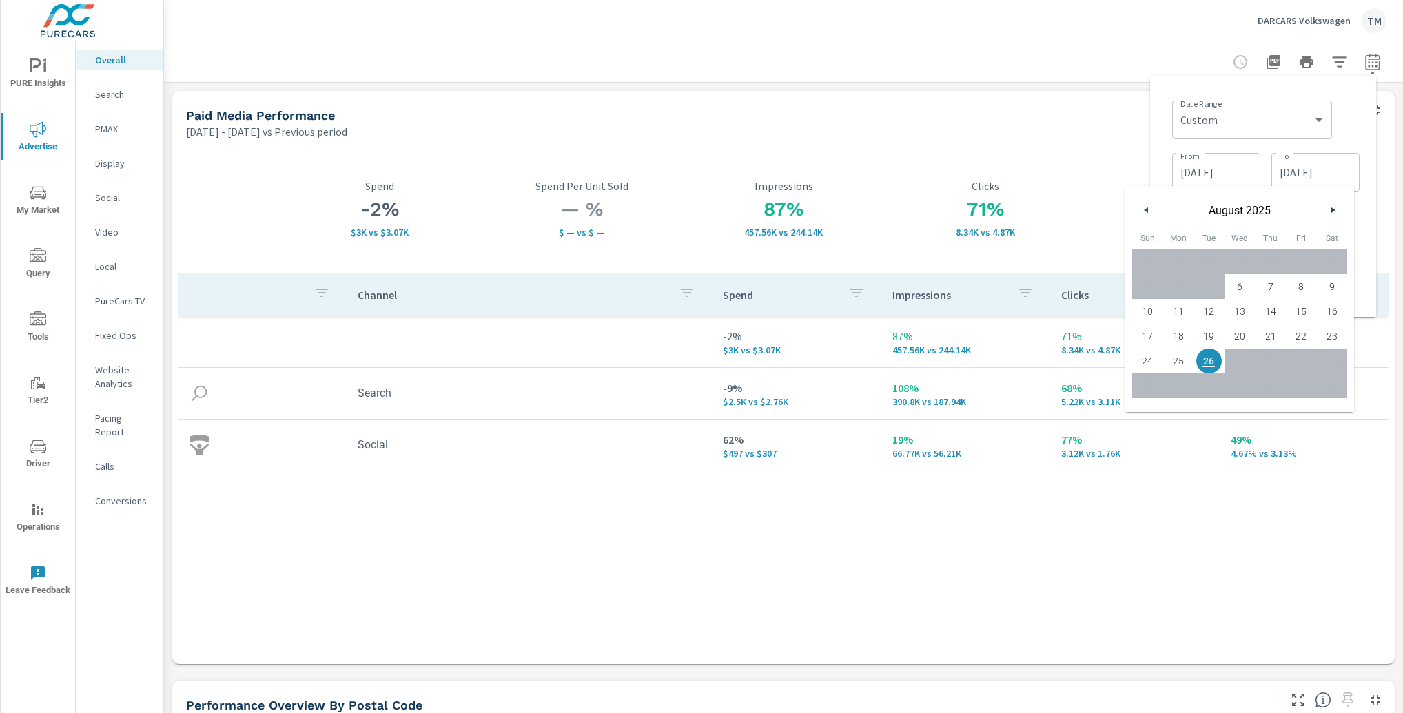
click at [1179, 361] on span "25" at bounding box center [1178, 361] width 31 height 18
type input "[DATE]"
click at [1350, 132] on div "Date Range Custom [DATE] Last week Last 7 days Last 14 days Last 30 days Last 4…" at bounding box center [1265, 118] width 187 height 47
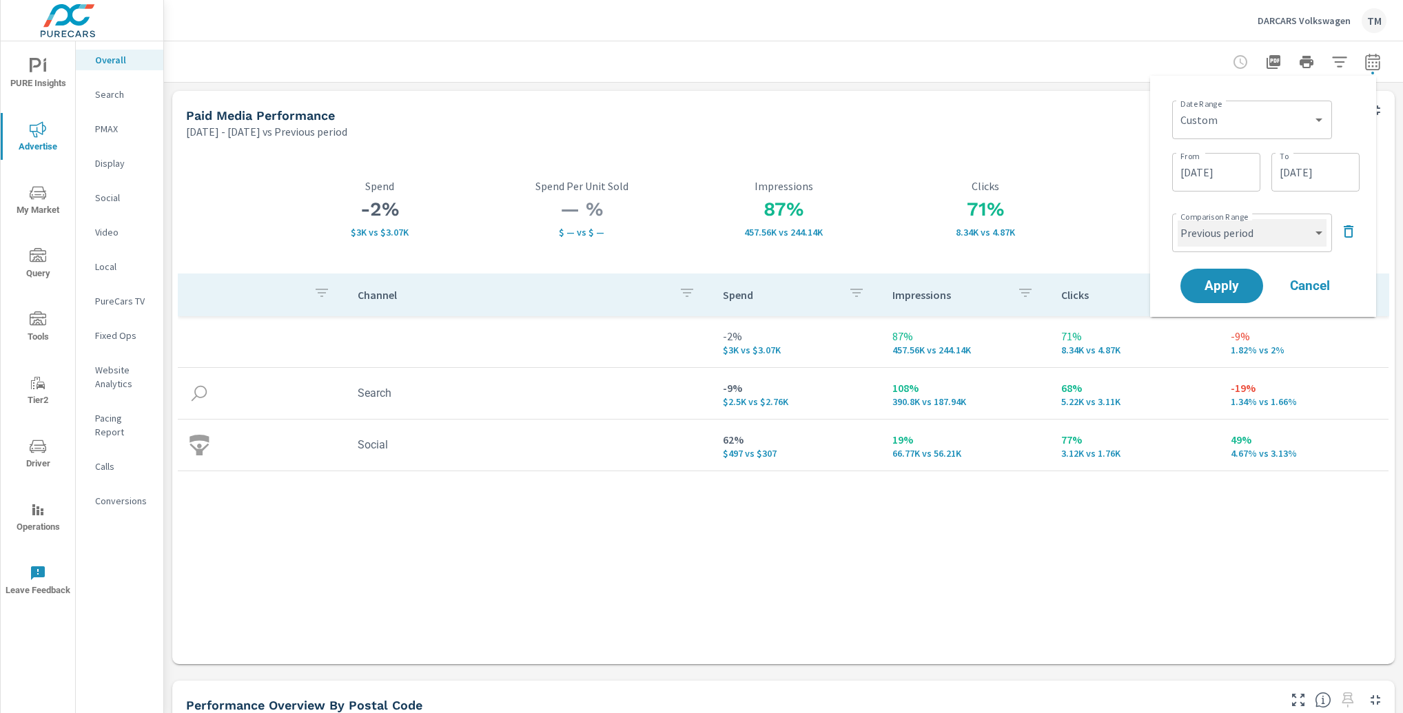
click at [1226, 245] on select "Custom Previous period Previous month Previous year" at bounding box center [1252, 233] width 149 height 28
click at [1178, 219] on select "Custom Previous period Previous month Previous year" at bounding box center [1252, 233] width 149 height 28
select select "Previous year"
click at [1219, 276] on button "Apply" at bounding box center [1221, 286] width 85 height 36
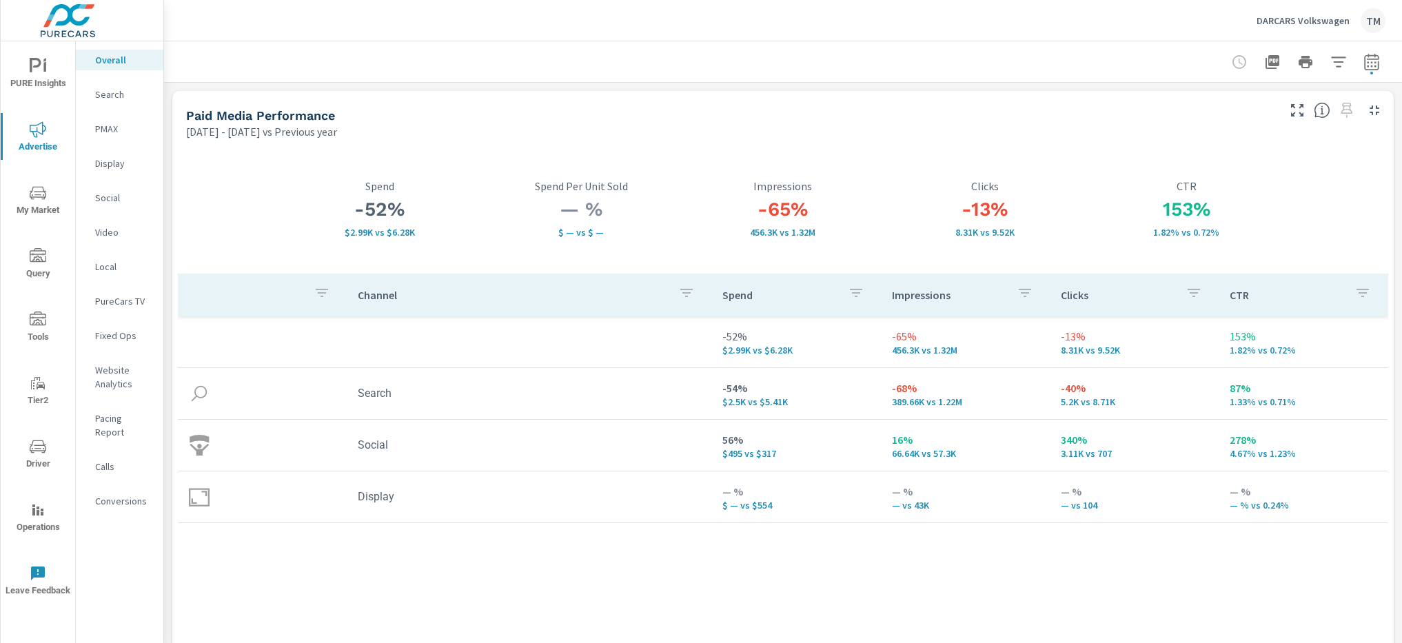
click at [648, 572] on div "Channel Spend Impressions Clicks CTR -52% $2.99K vs $6.28K -65% 456.3K vs 1.32M…" at bounding box center [783, 456] width 1210 height 365
click at [1368, 57] on icon "button" at bounding box center [1373, 62] width 17 height 17
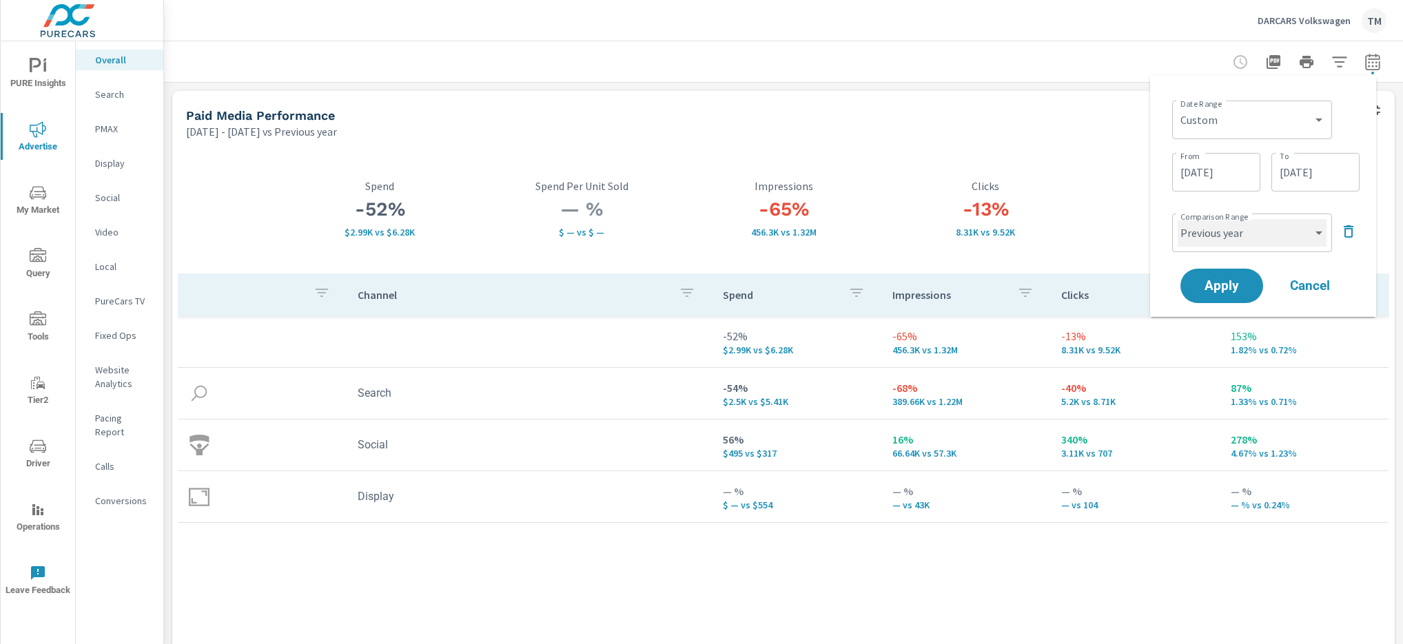
click at [1247, 231] on select "Custom Previous period Previous month Previous year" at bounding box center [1252, 233] width 149 height 28
click at [1178, 219] on select "Custom Previous period Previous month Previous year" at bounding box center [1252, 233] width 149 height 28
click at [1241, 229] on select "Custom Previous period Previous month Previous year" at bounding box center [1252, 233] width 149 height 28
click at [1178, 219] on select "Custom Previous period Previous month Previous year" at bounding box center [1252, 233] width 149 height 28
select select "custom"
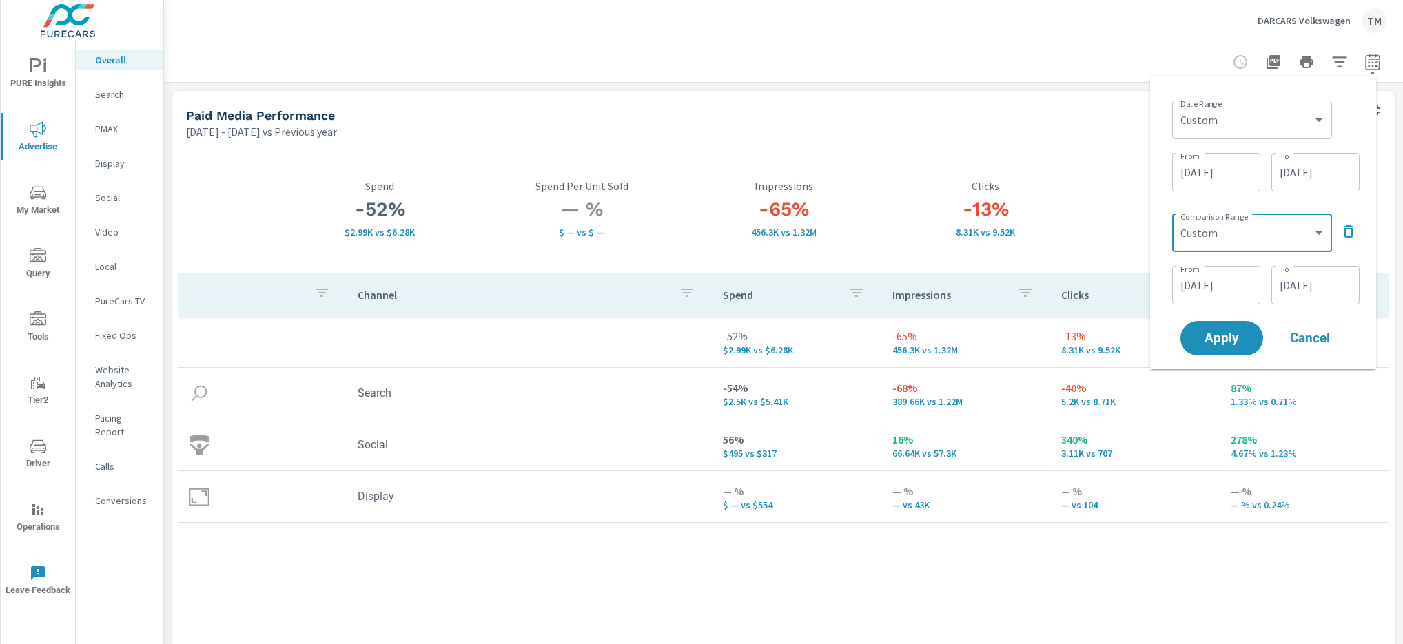
click at [1215, 281] on input "[DATE]" at bounding box center [1216, 286] width 77 height 28
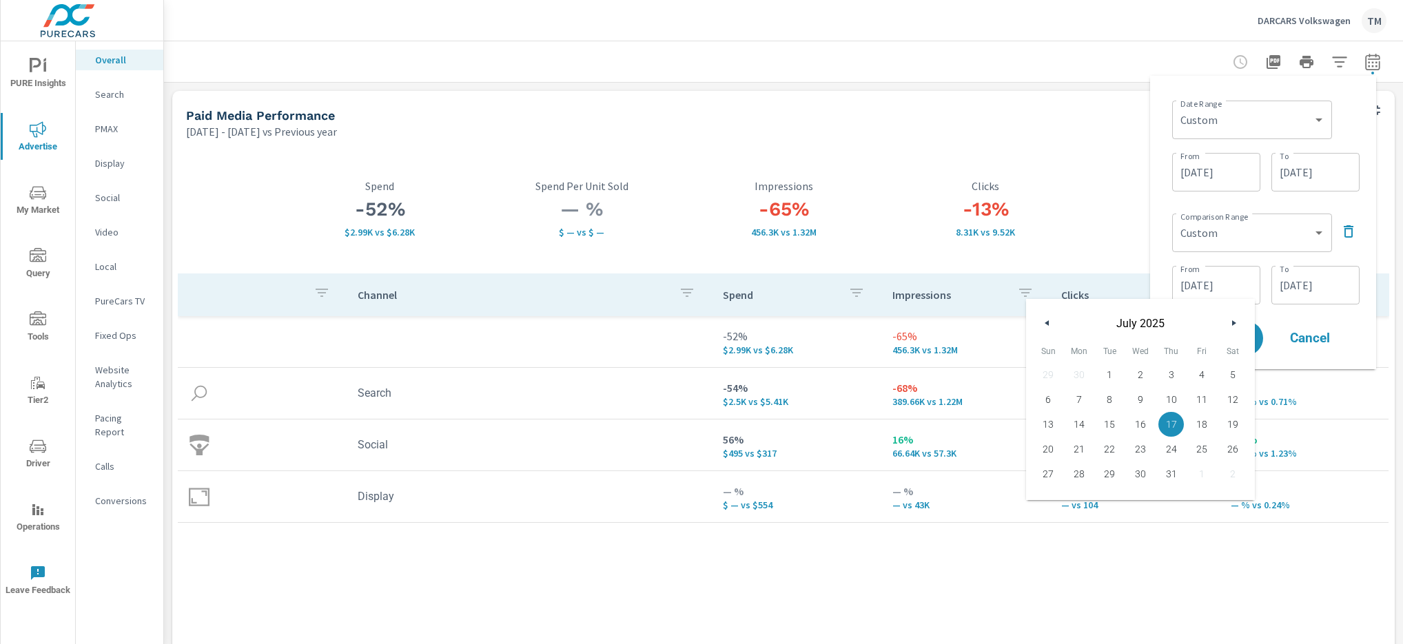
drag, startPoint x: 1144, startPoint y: 380, endPoint x: 1202, endPoint y: 349, distance: 65.4
click at [1144, 380] on span "2" at bounding box center [1141, 375] width 31 height 18
type input "[DATE]"
click at [1327, 289] on input "[DATE]" at bounding box center [1315, 286] width 77 height 28
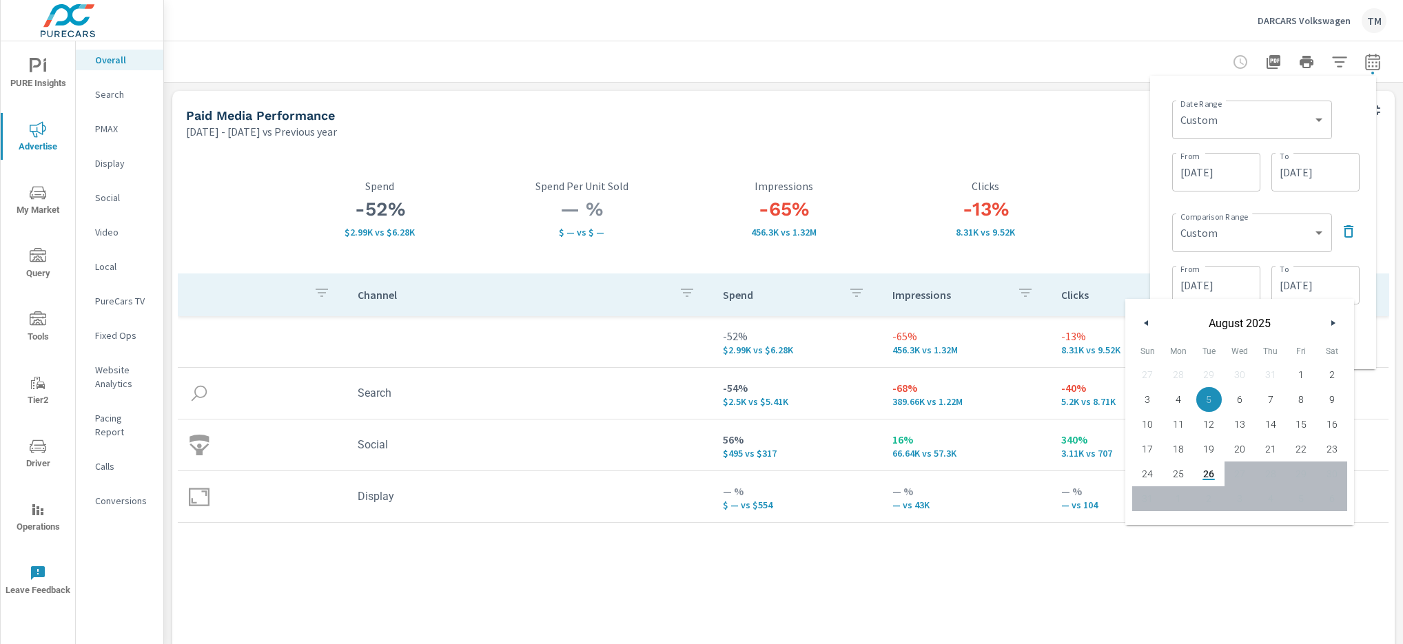
click at [1147, 327] on button "button" at bounding box center [1147, 323] width 17 height 17
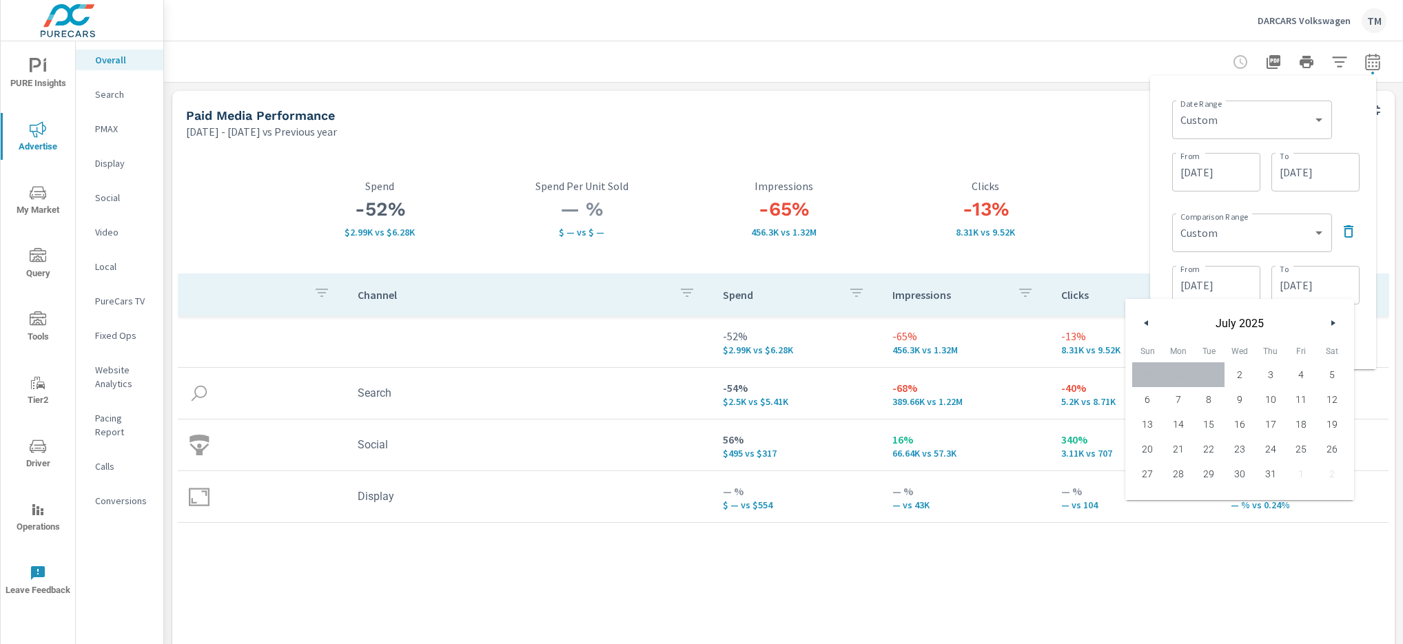
click at [1169, 453] on span "21" at bounding box center [1178, 449] width 31 height 18
type input "[DATE]"
click at [1358, 258] on div "Comparison Range Custom Previous period Previous month Previous year ​ From [DA…" at bounding box center [1265, 257] width 187 height 99
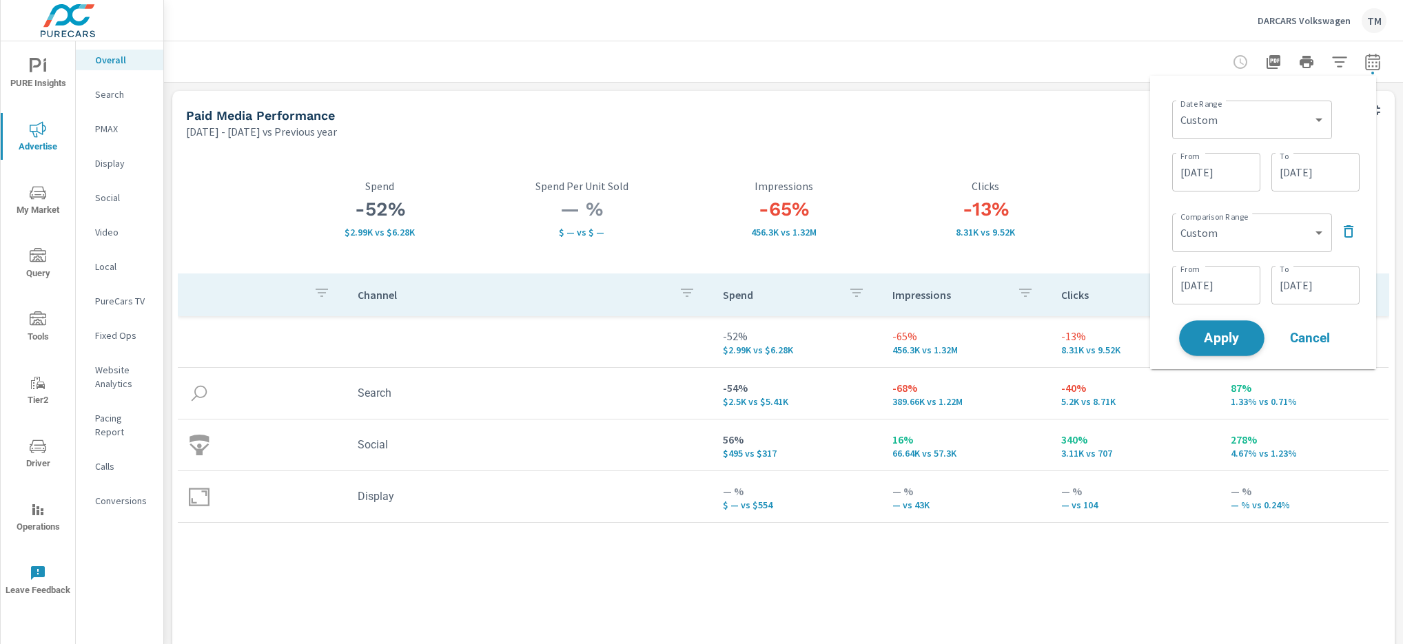
click at [1224, 352] on button "Apply" at bounding box center [1221, 338] width 85 height 36
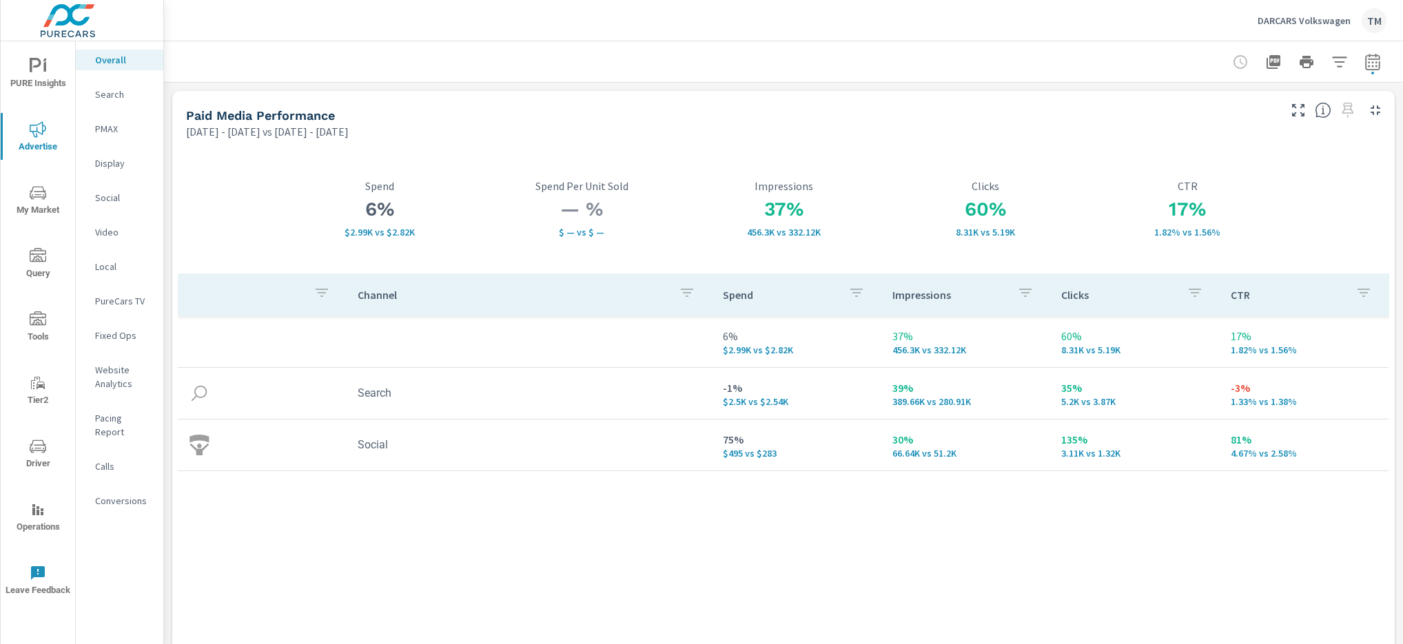
click at [1020, 516] on div "Channel Spend Impressions Clicks CTR 6% $2.99K vs $2.82K 37% 456.3K vs 332.12K …" at bounding box center [784, 456] width 1212 height 365
click at [590, 477] on div "Channel Spend Impressions Clicks CTR 6% $2.99K vs $2.82K 37% 456.3K vs 332.12K …" at bounding box center [784, 456] width 1212 height 365
click at [41, 57] on button "PURE Insights" at bounding box center [38, 73] width 74 height 47
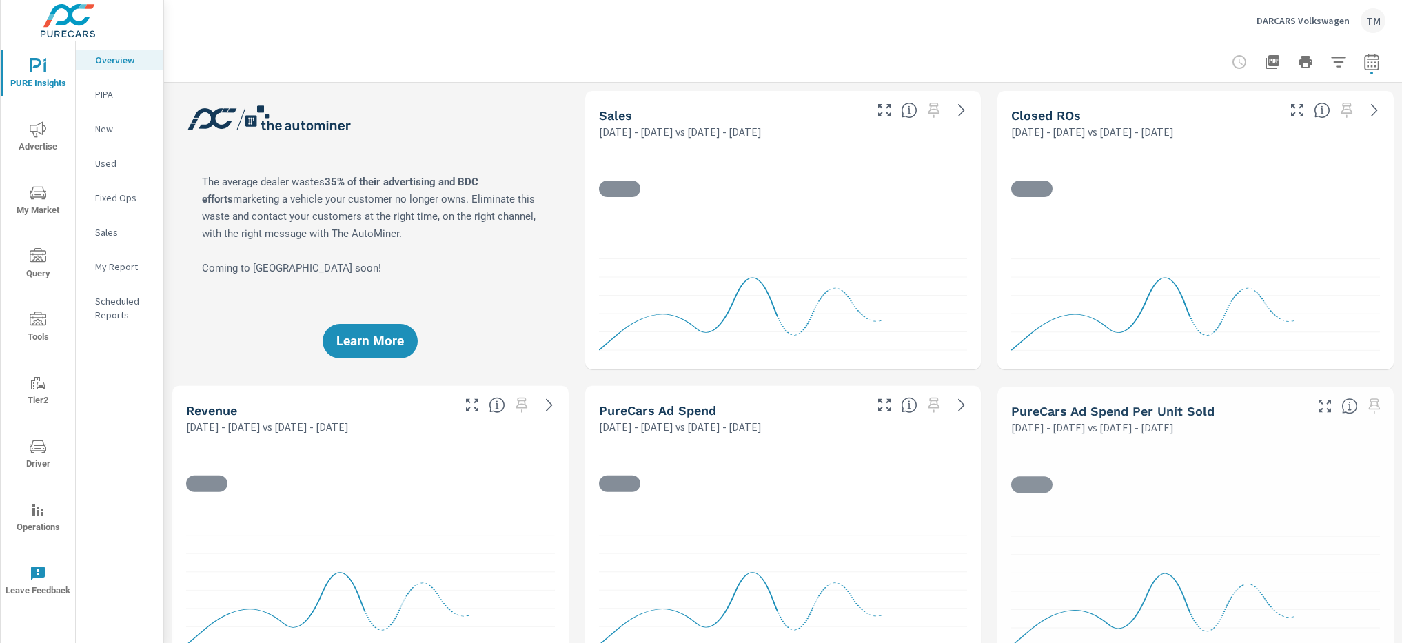
scroll to position [1, 0]
click at [47, 137] on span "Advertise" at bounding box center [38, 138] width 66 height 34
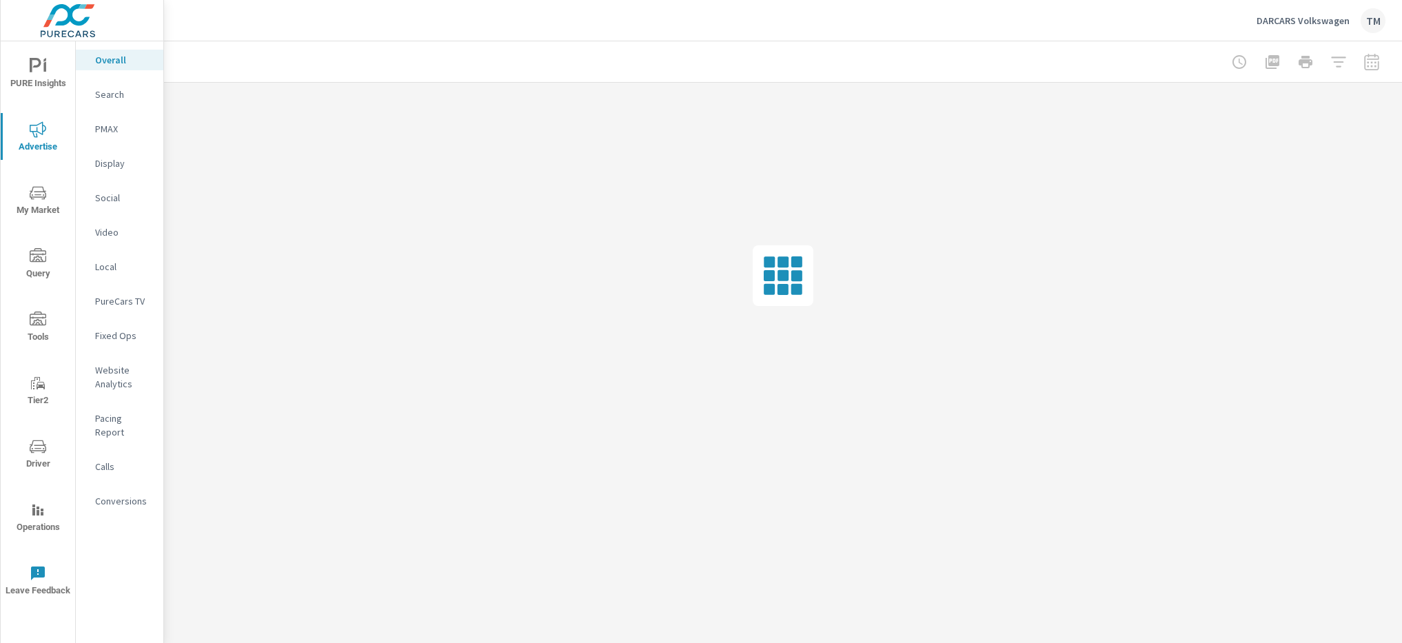
click at [134, 494] on p "Conversions" at bounding box center [123, 501] width 57 height 14
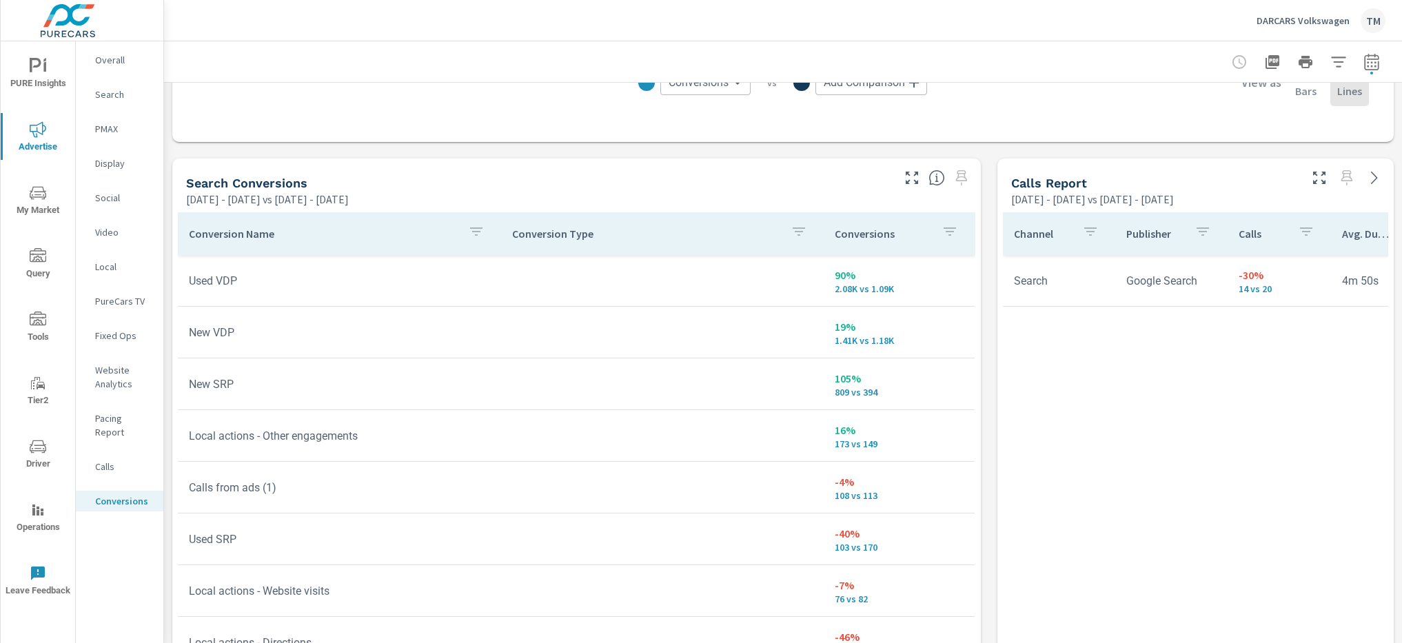
scroll to position [758, 0]
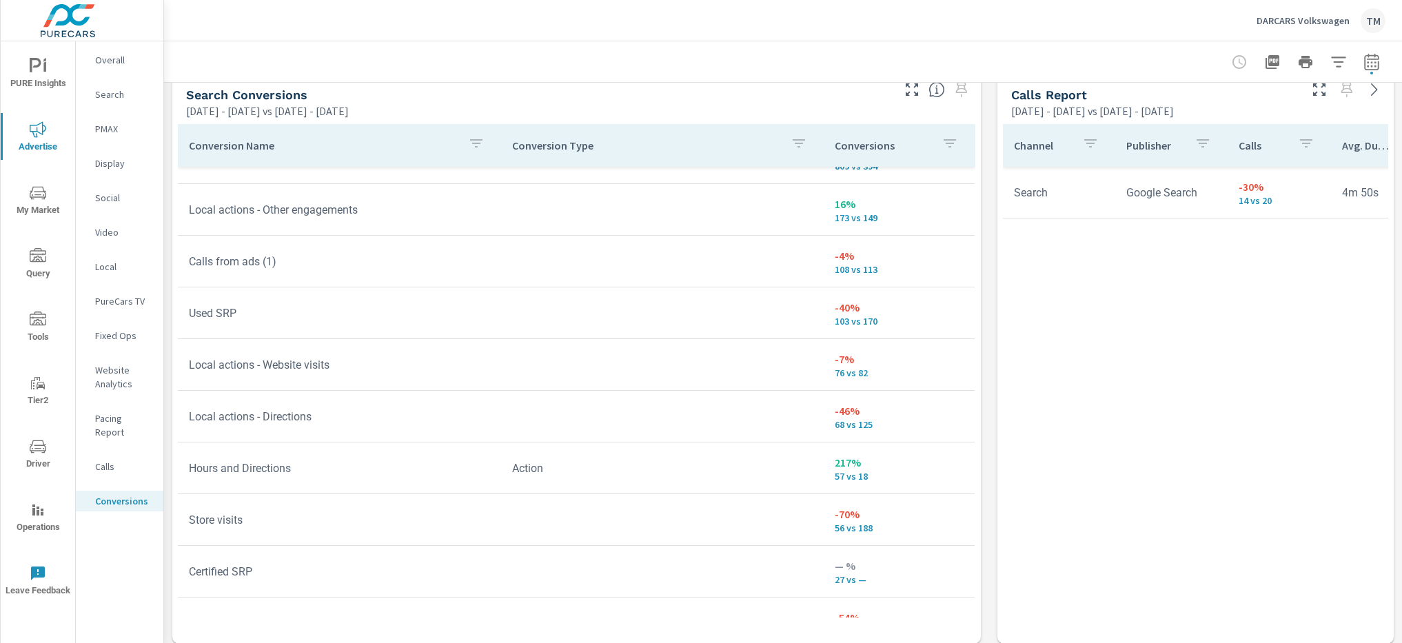
scroll to position [37, 0]
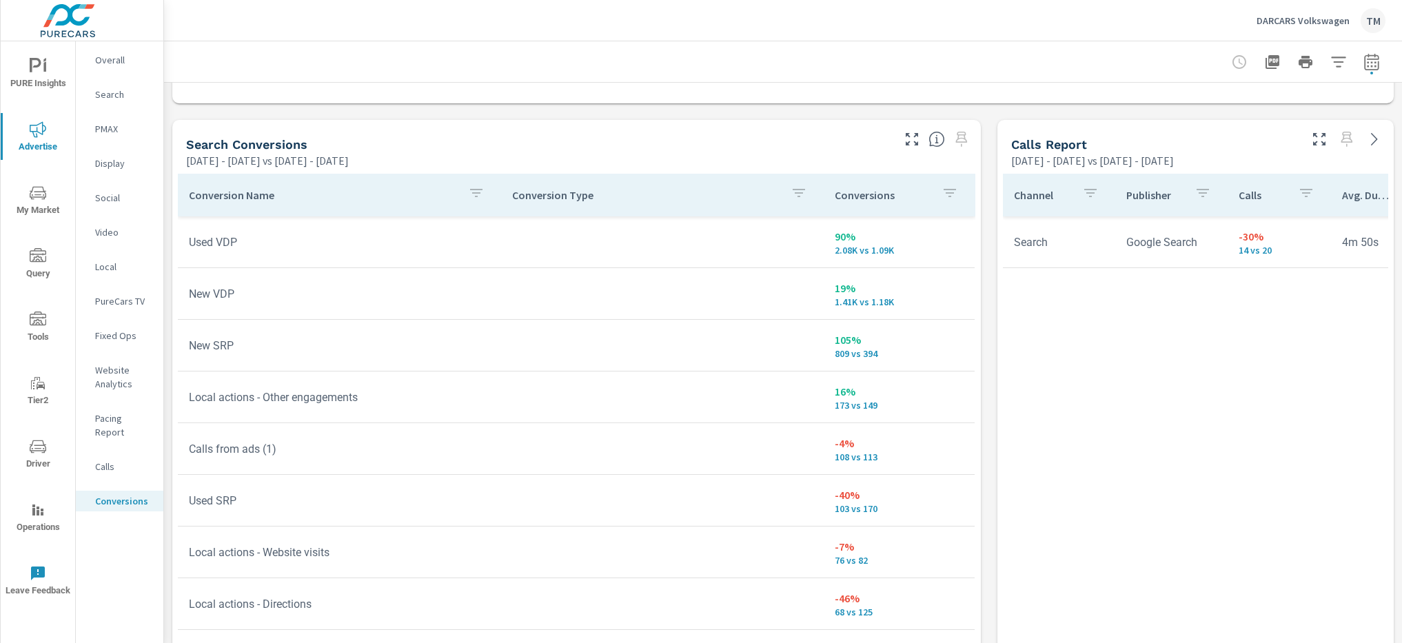
scroll to position [758, 0]
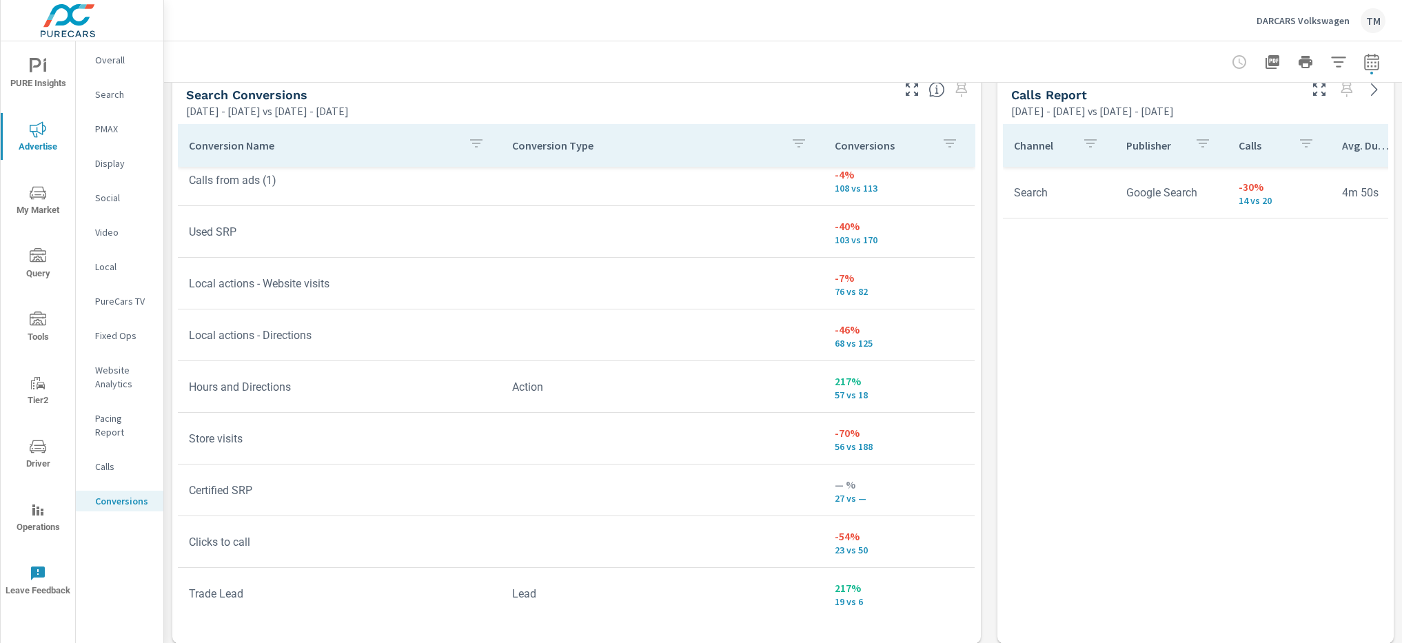
scroll to position [276, 0]
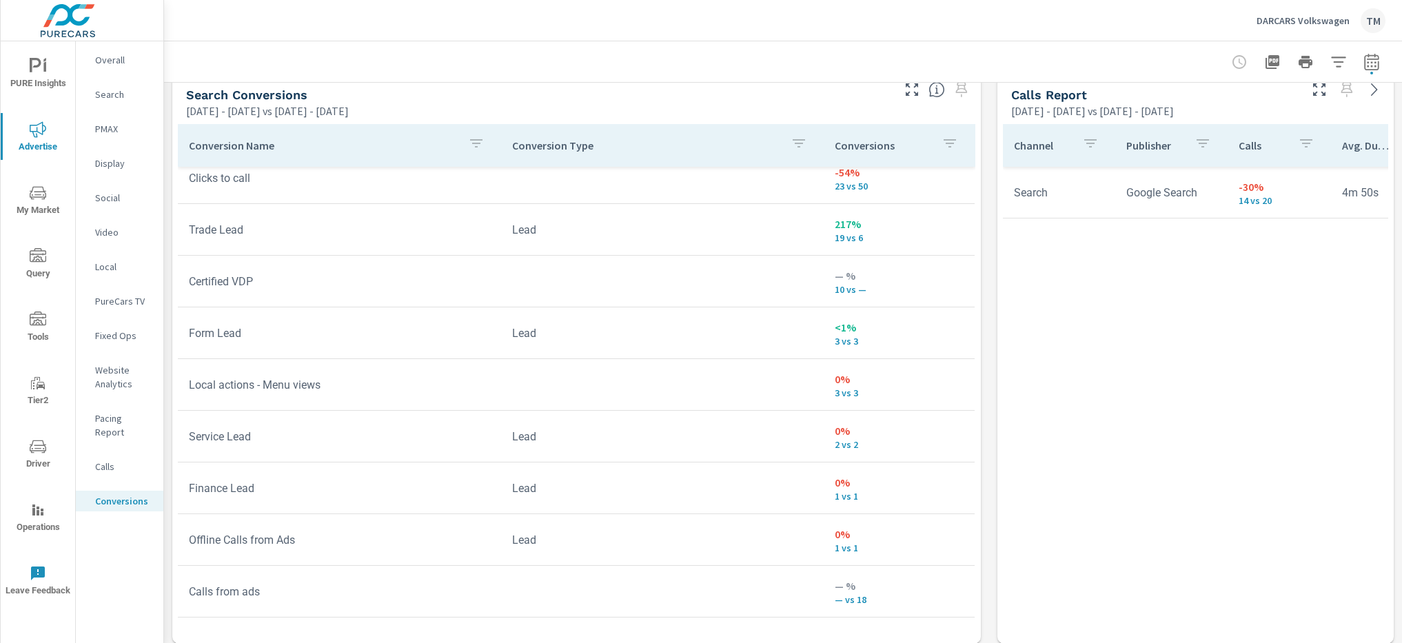
scroll to position [584, 0]
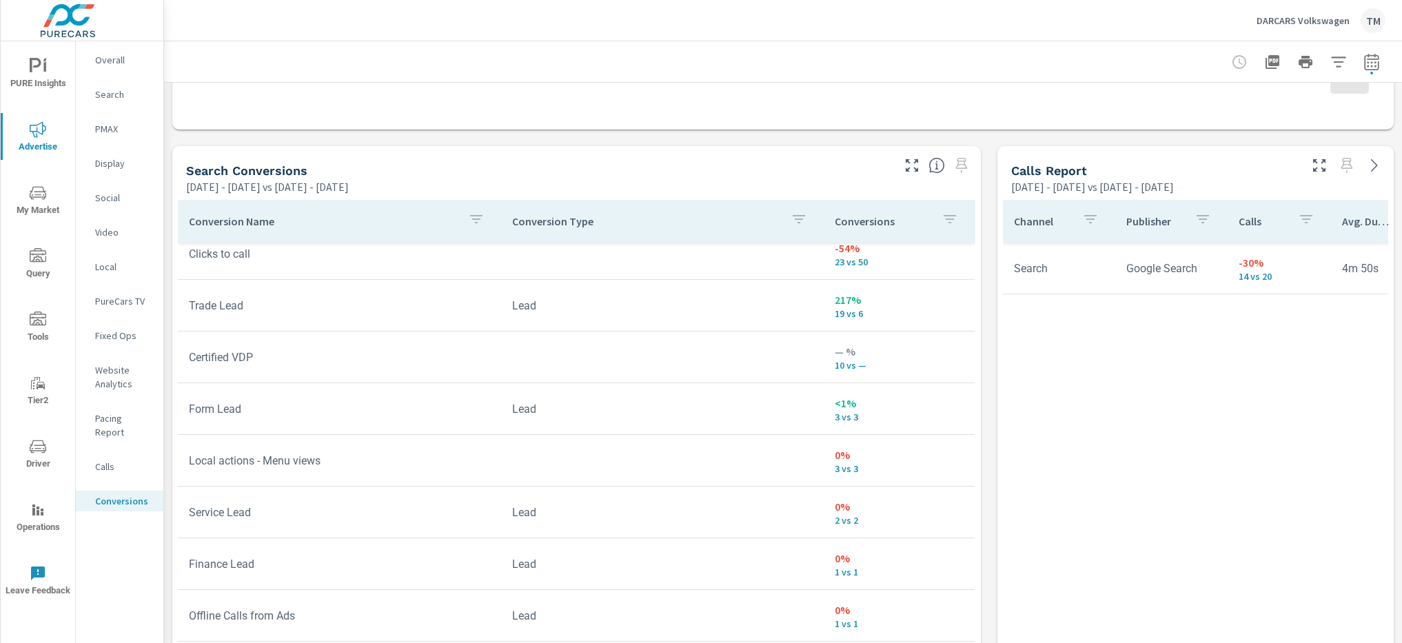
scroll to position [689, 0]
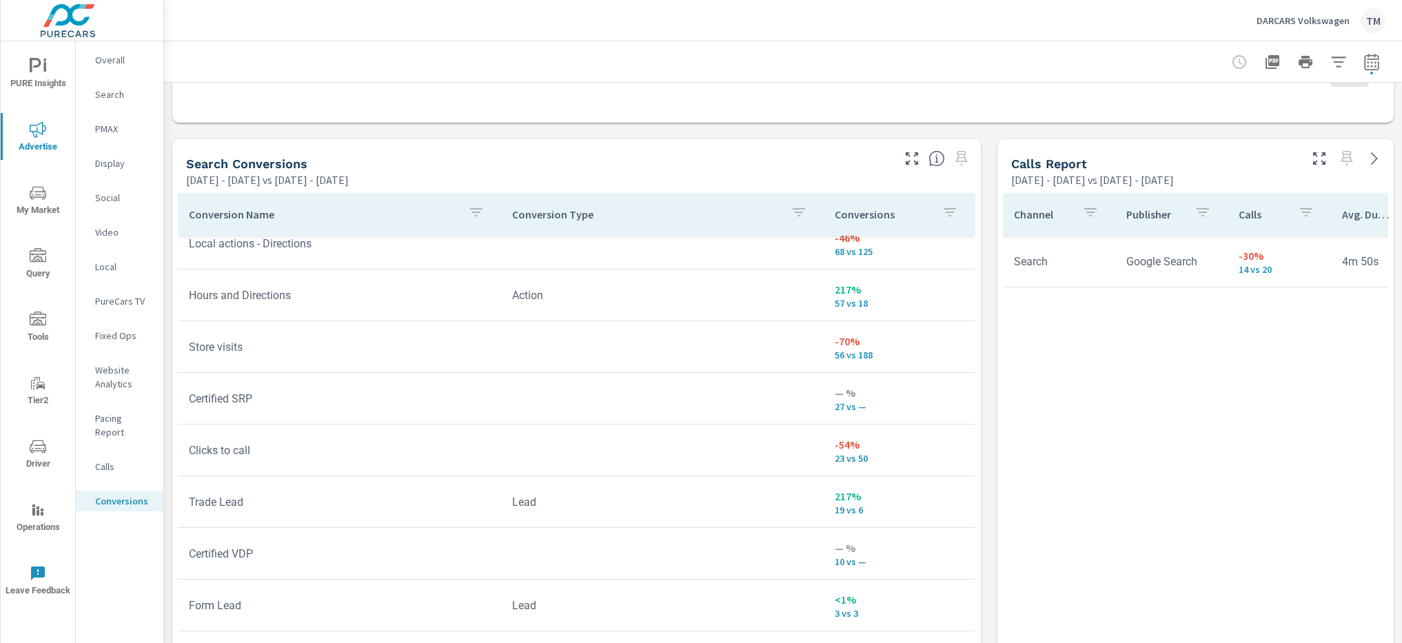
scroll to position [378, 0]
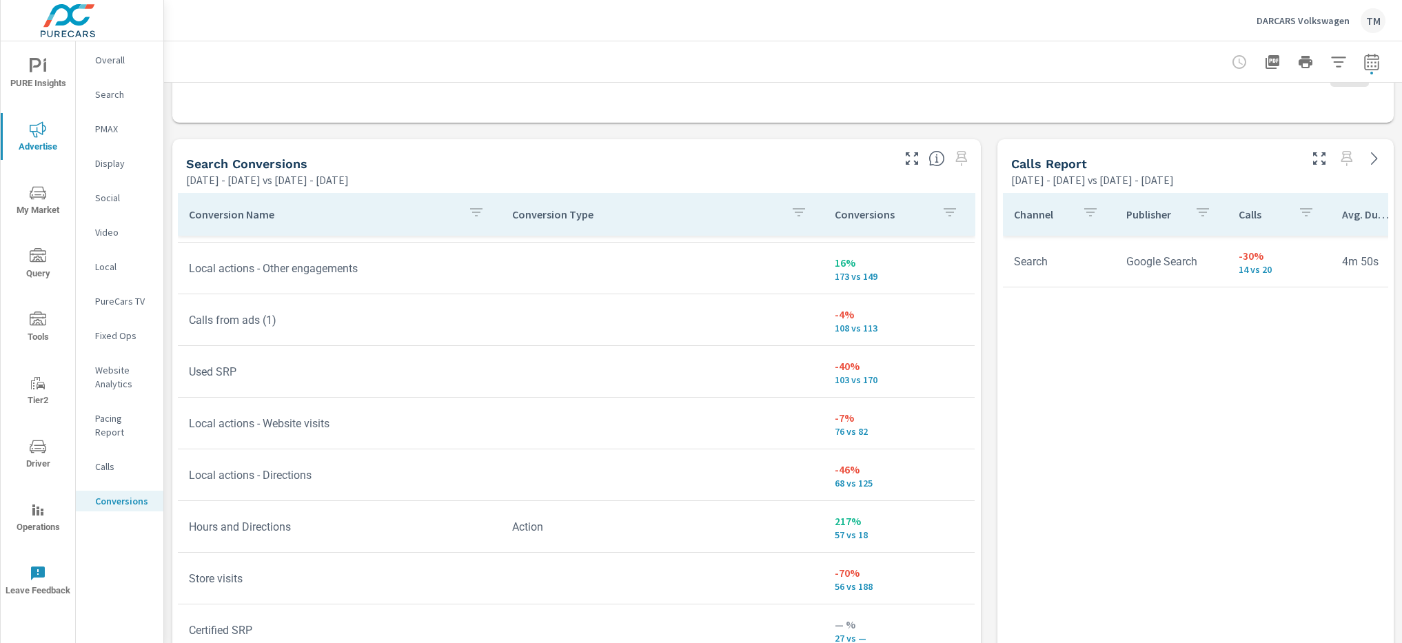
scroll to position [102, 0]
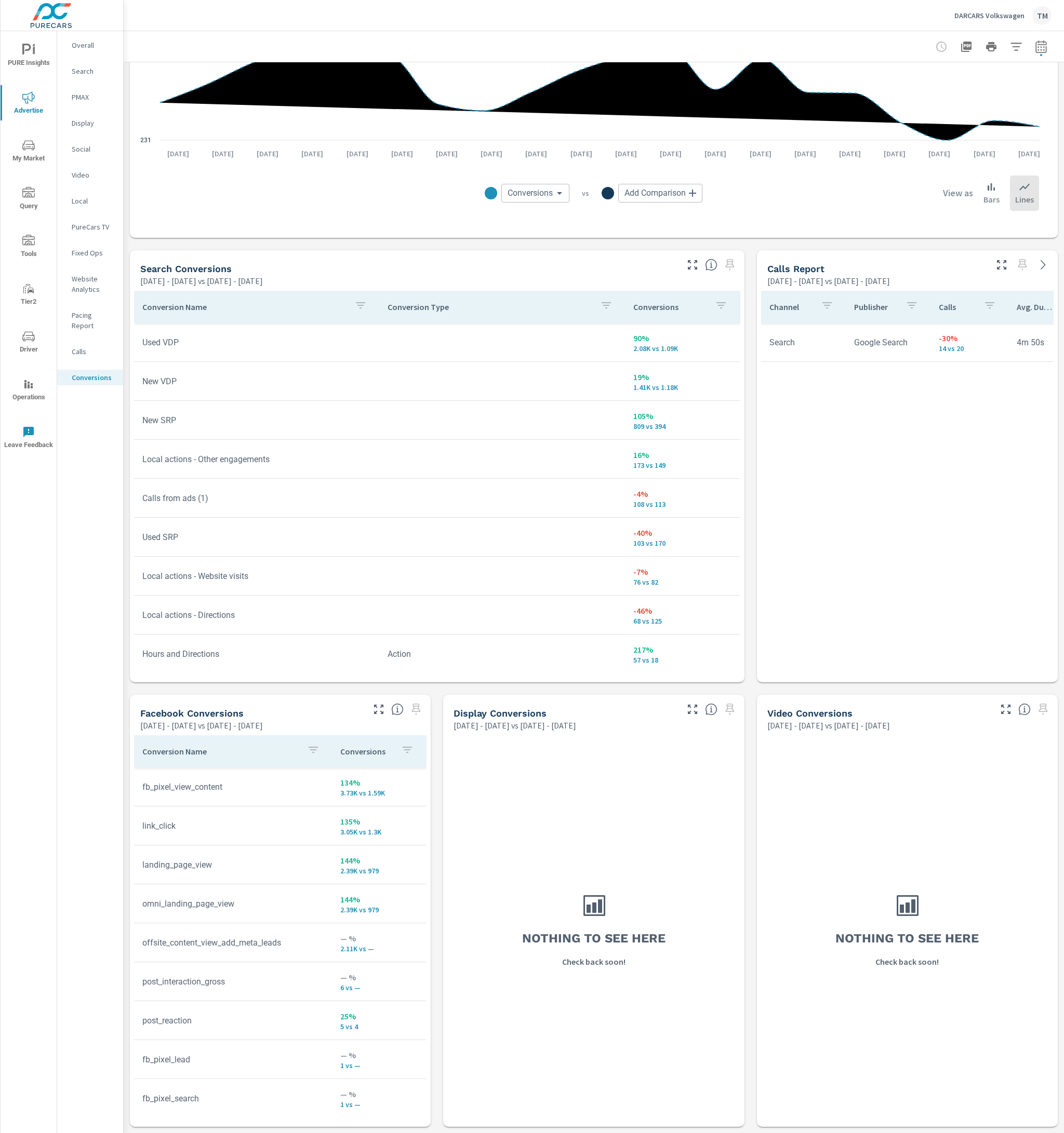
scroll to position [374, 0]
drag, startPoint x: 738, startPoint y: 430, endPoint x: 749, endPoint y: 435, distance: 12.1
click at [743, 435] on div "All Conversions [DATE] - [DATE] vs [DATE] - [DATE] 121% 18.71K vs 8.46K Convers…" at bounding box center [594, 410] width 940 height 1444
